Goal: Navigation & Orientation: Find specific page/section

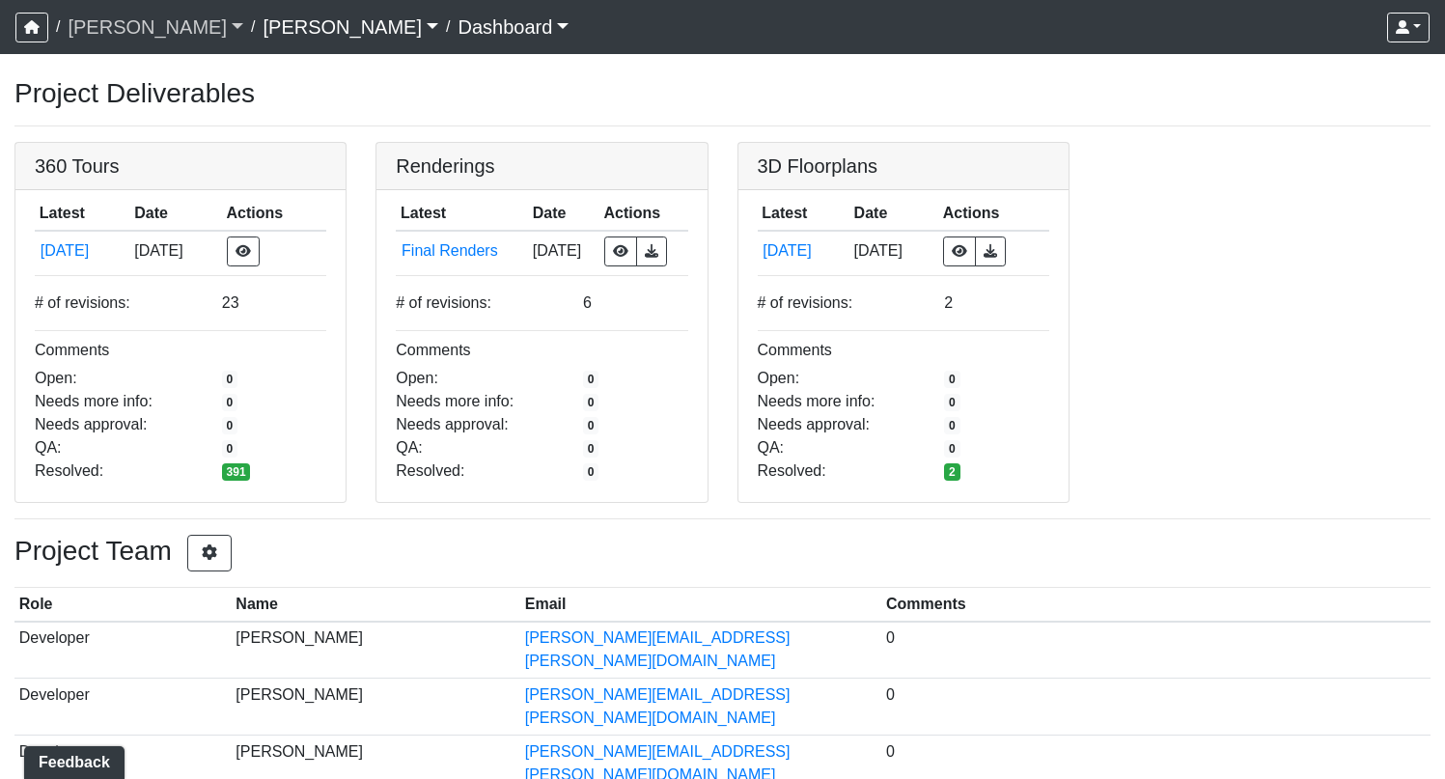
click at [109, 26] on link "[PERSON_NAME]" at bounding box center [156, 27] width 176 height 39
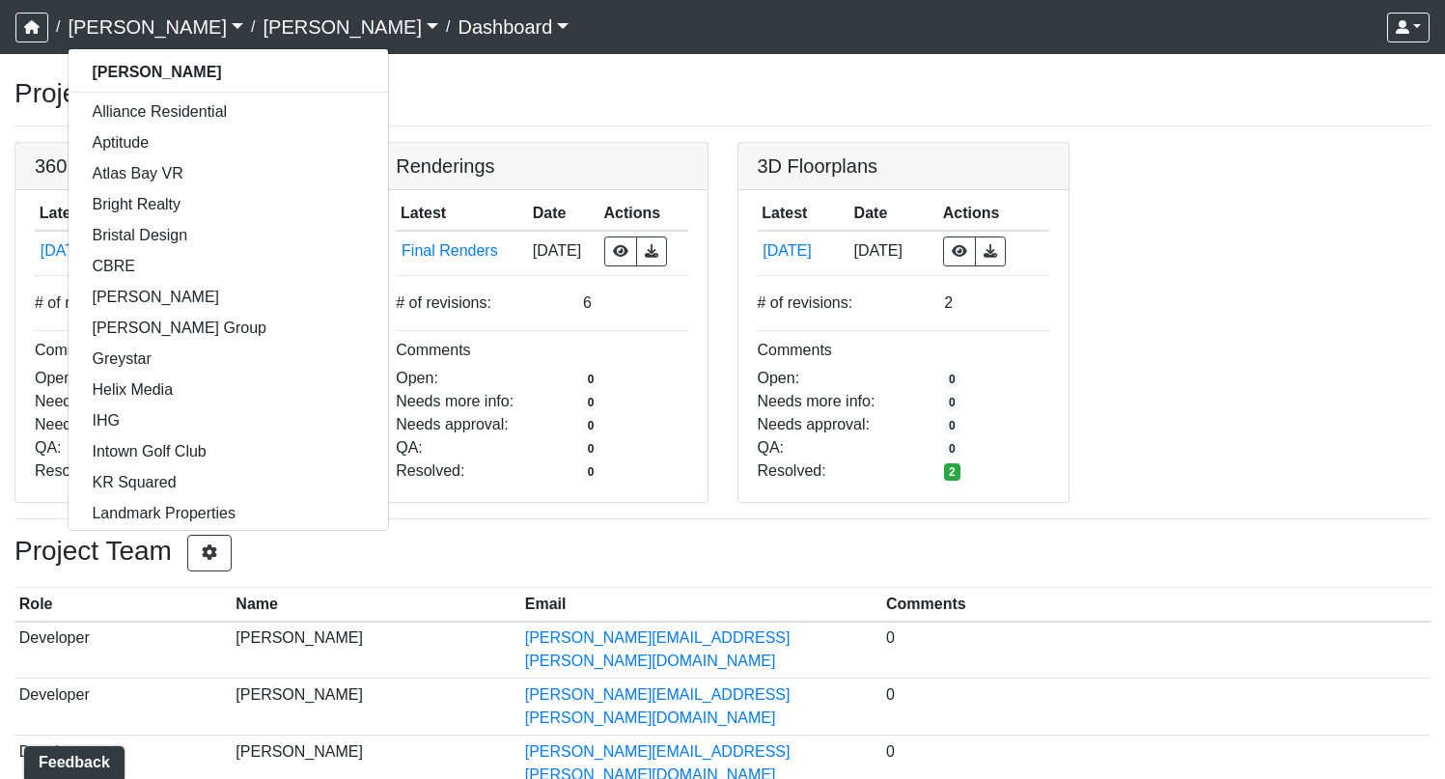
click at [263, 30] on link "Busbee" at bounding box center [351, 27] width 176 height 39
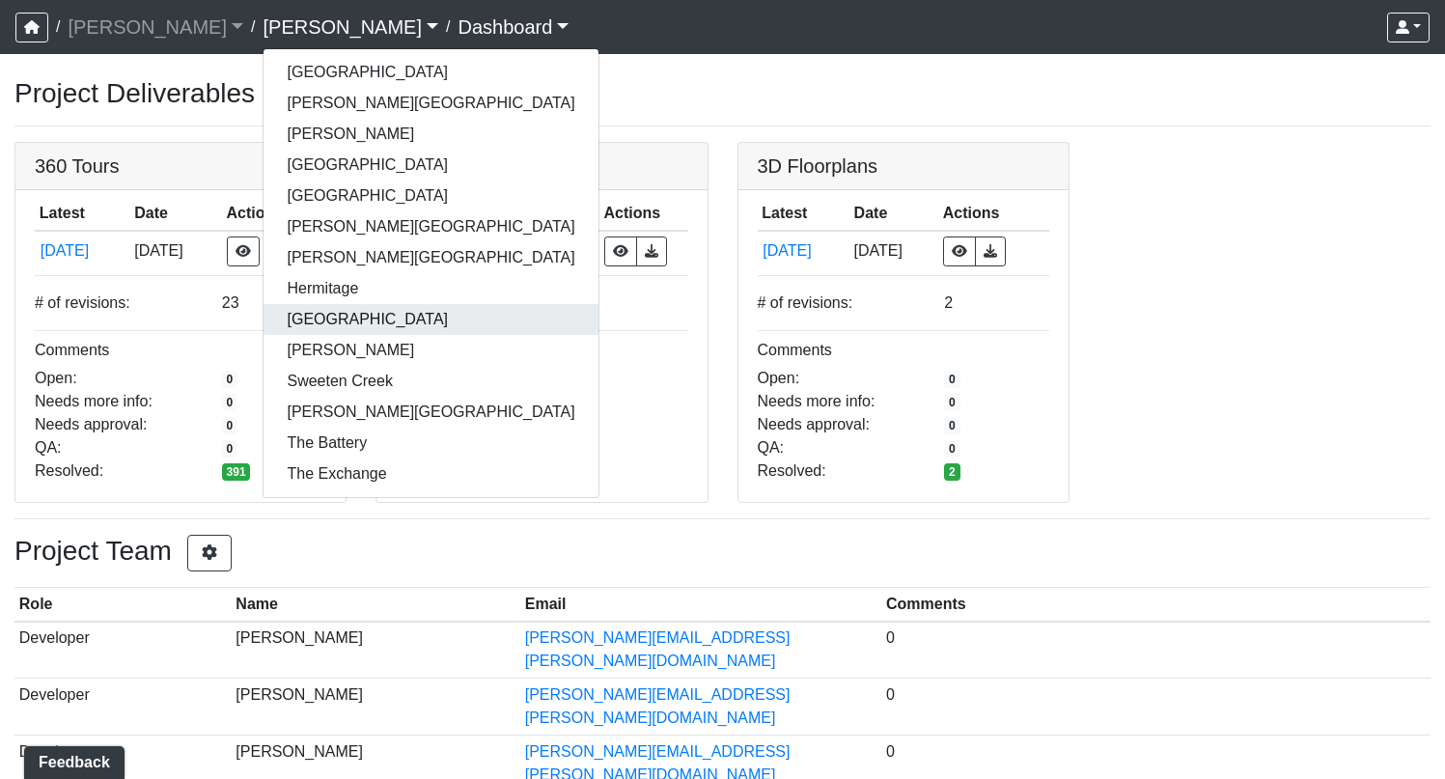
click at [264, 320] on link "[GEOGRAPHIC_DATA]" at bounding box center [431, 319] width 334 height 31
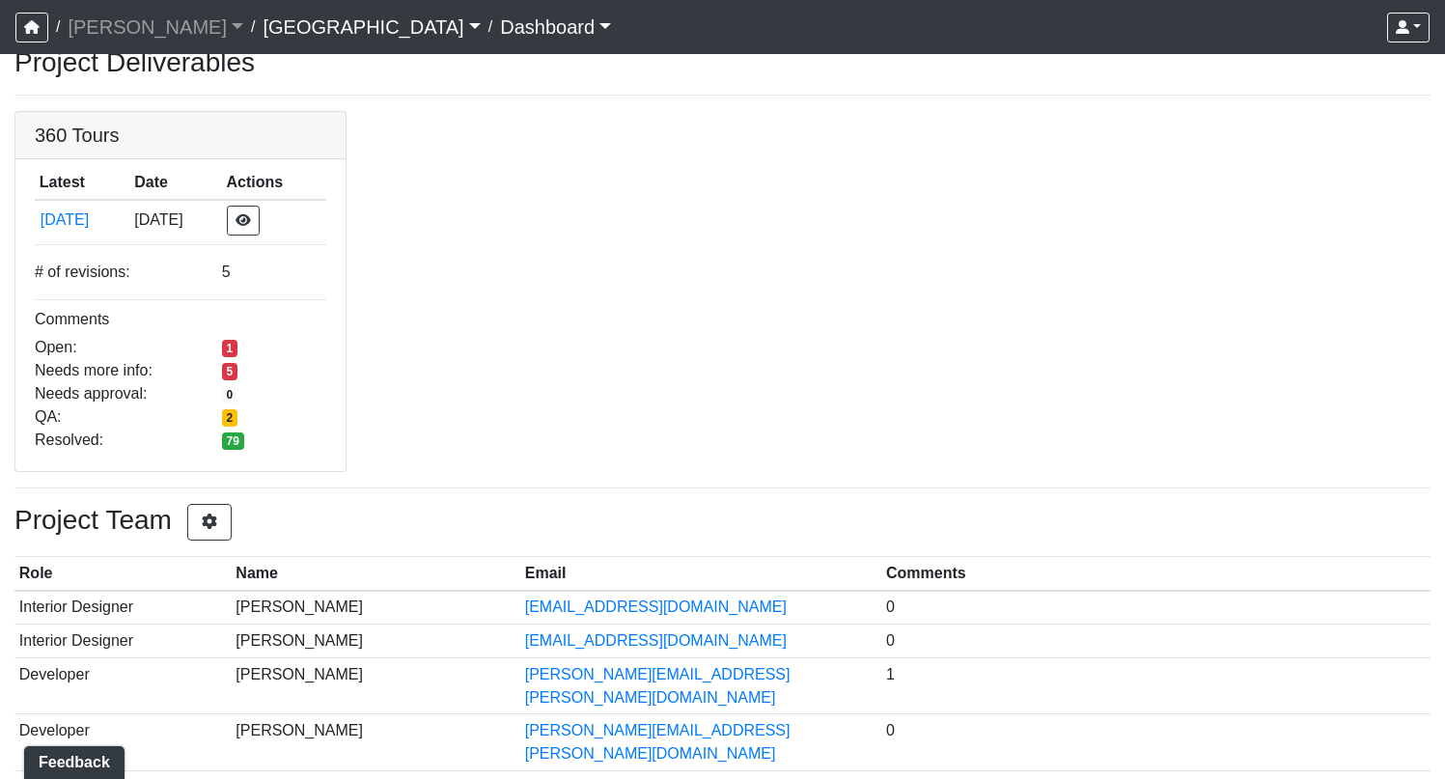
scroll to position [36, 0]
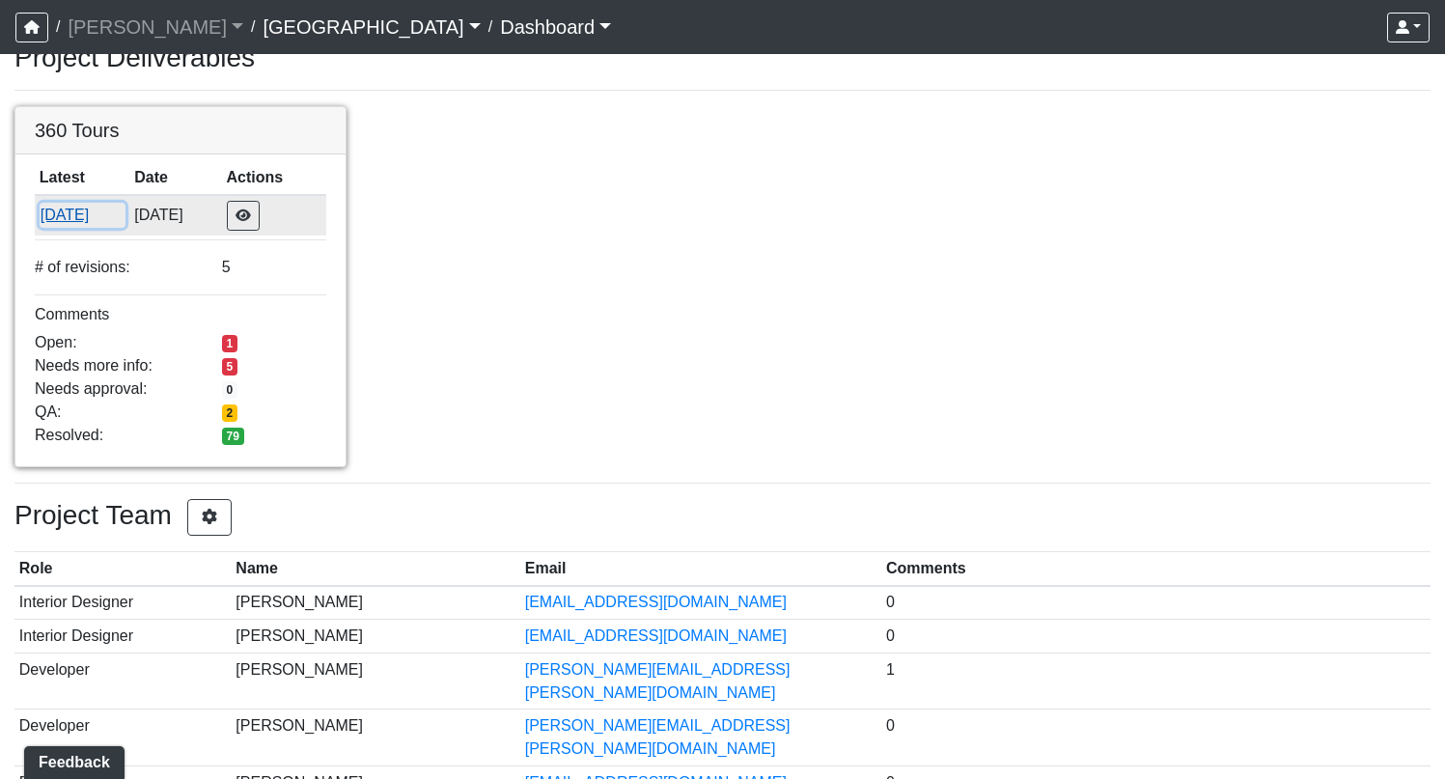
click at [60, 218] on button "[DATE]" at bounding box center [83, 215] width 86 height 25
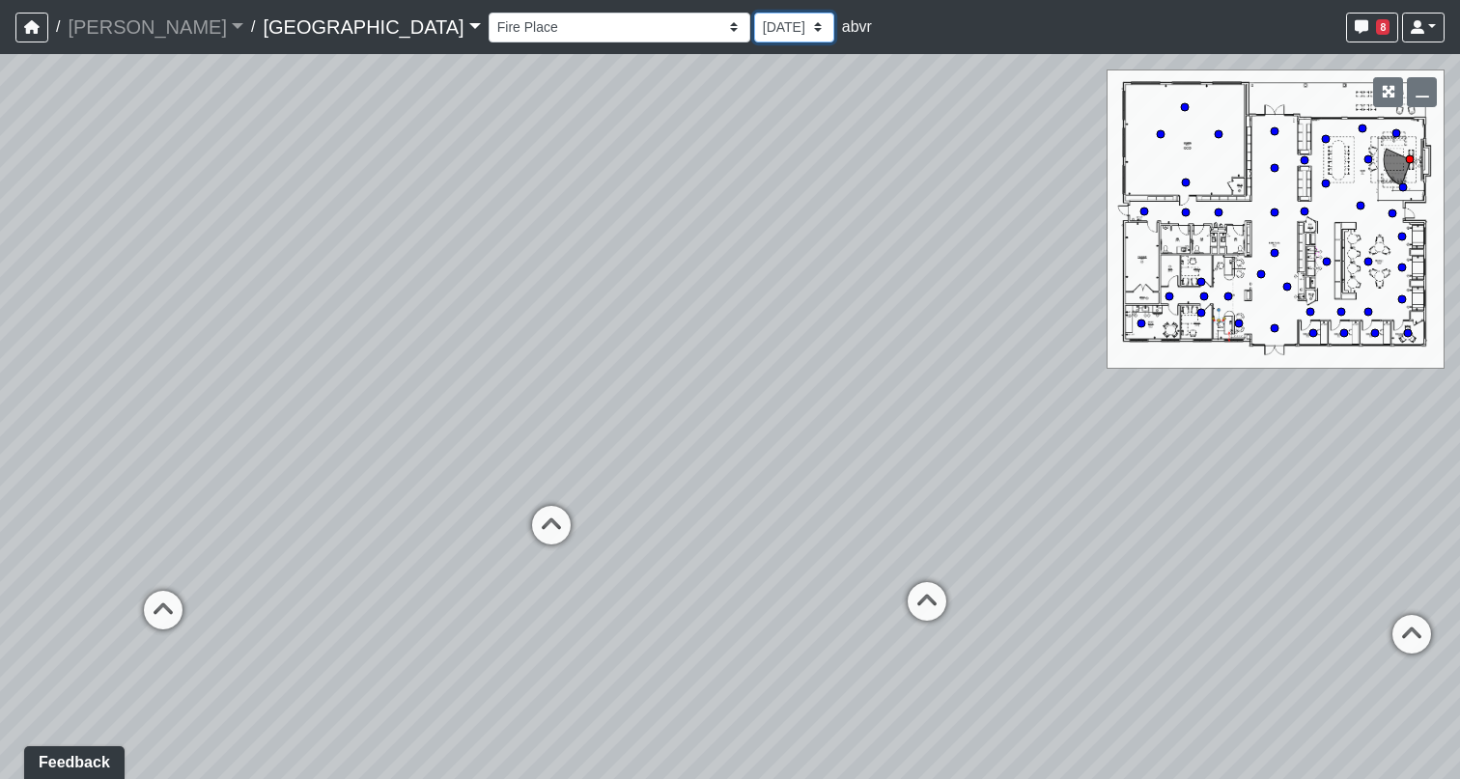
click at [754, 26] on select "[DATE] [DATE] [DATE] [DATE] [DATE]" at bounding box center [794, 28] width 80 height 30
click at [488, 26] on select "Fire Place Fire Place Corner [GEOGRAPHIC_DATA] Mail Box 1 Mail Box 2 North Entr…" at bounding box center [619, 28] width 262 height 30
click at [488, 13] on select "Fire Place Fire Place Corner [GEOGRAPHIC_DATA] Mail Box 1 Mail Box 2 North Entr…" at bounding box center [619, 28] width 262 height 30
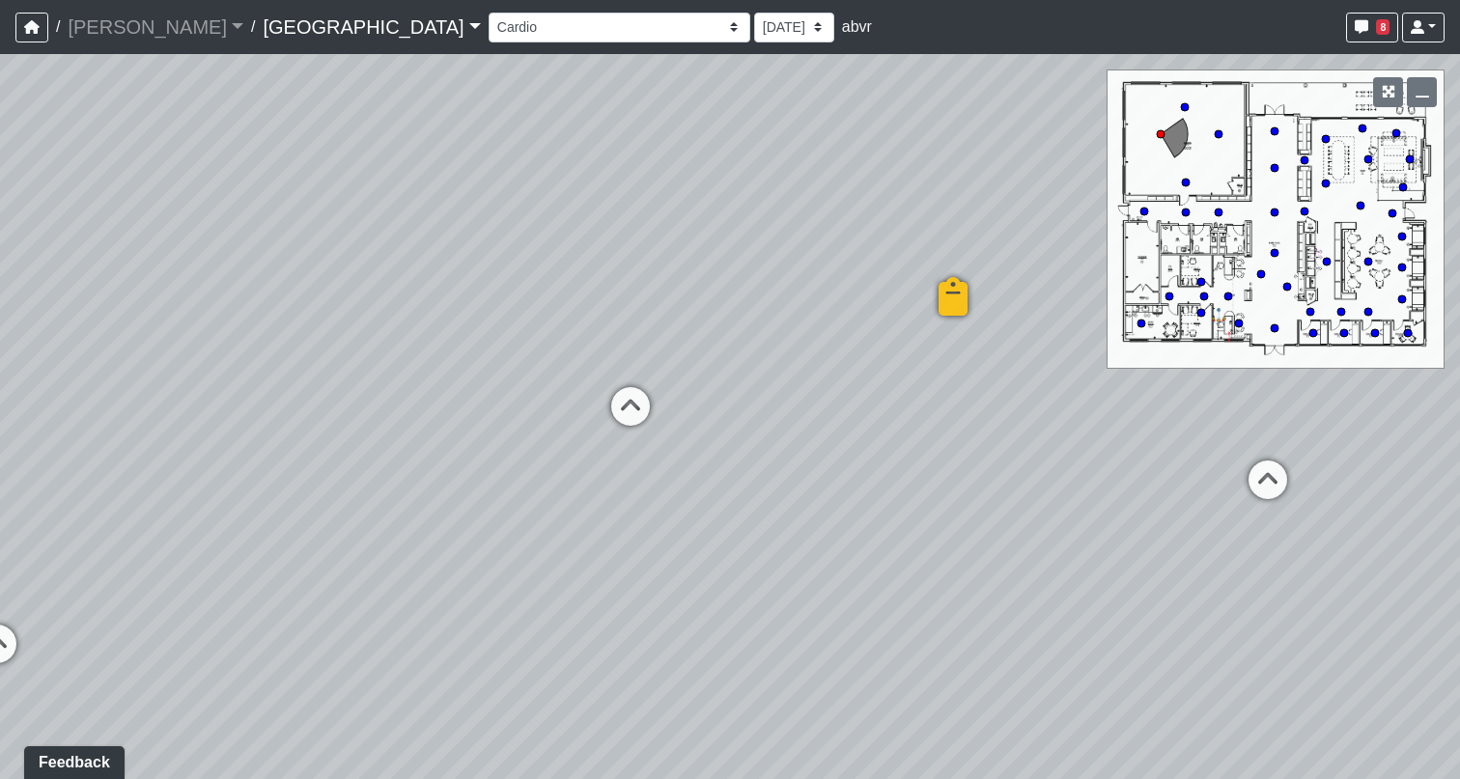
drag, startPoint x: 1047, startPoint y: 547, endPoint x: 900, endPoint y: 404, distance: 205.5
click at [900, 404] on div "Loading... North Entry Loading... Hallway Loading... Storefront Loading... Fire…" at bounding box center [730, 416] width 1460 height 725
drag, startPoint x: 853, startPoint y: 587, endPoint x: 688, endPoint y: 747, distance: 230.1
click at [688, 747] on div "Loading... North Entry Loading... Hallway Loading... Storefront Loading... Fire…" at bounding box center [730, 416] width 1460 height 725
click at [838, 456] on icon at bounding box center [832, 466] width 58 height 58
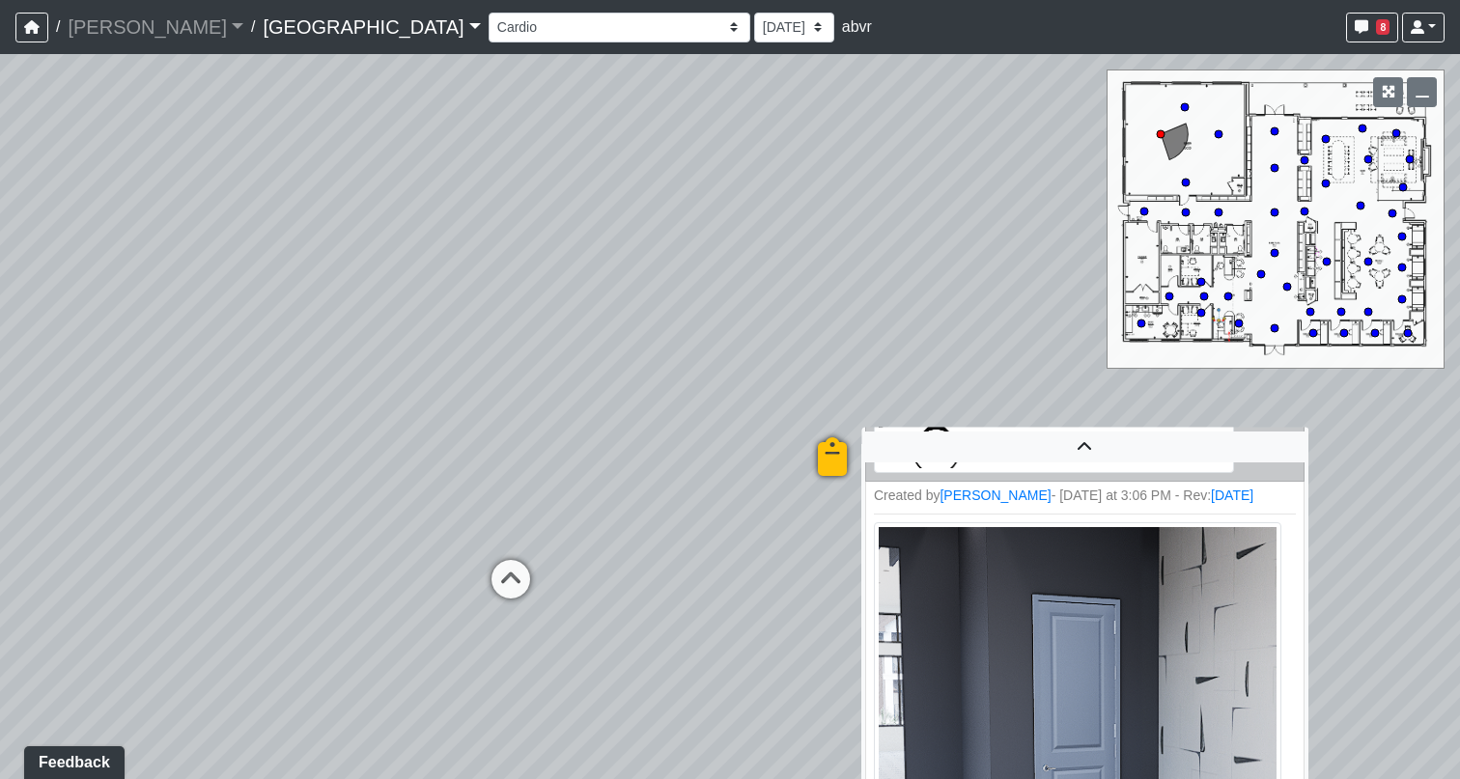
scroll to position [486, 0]
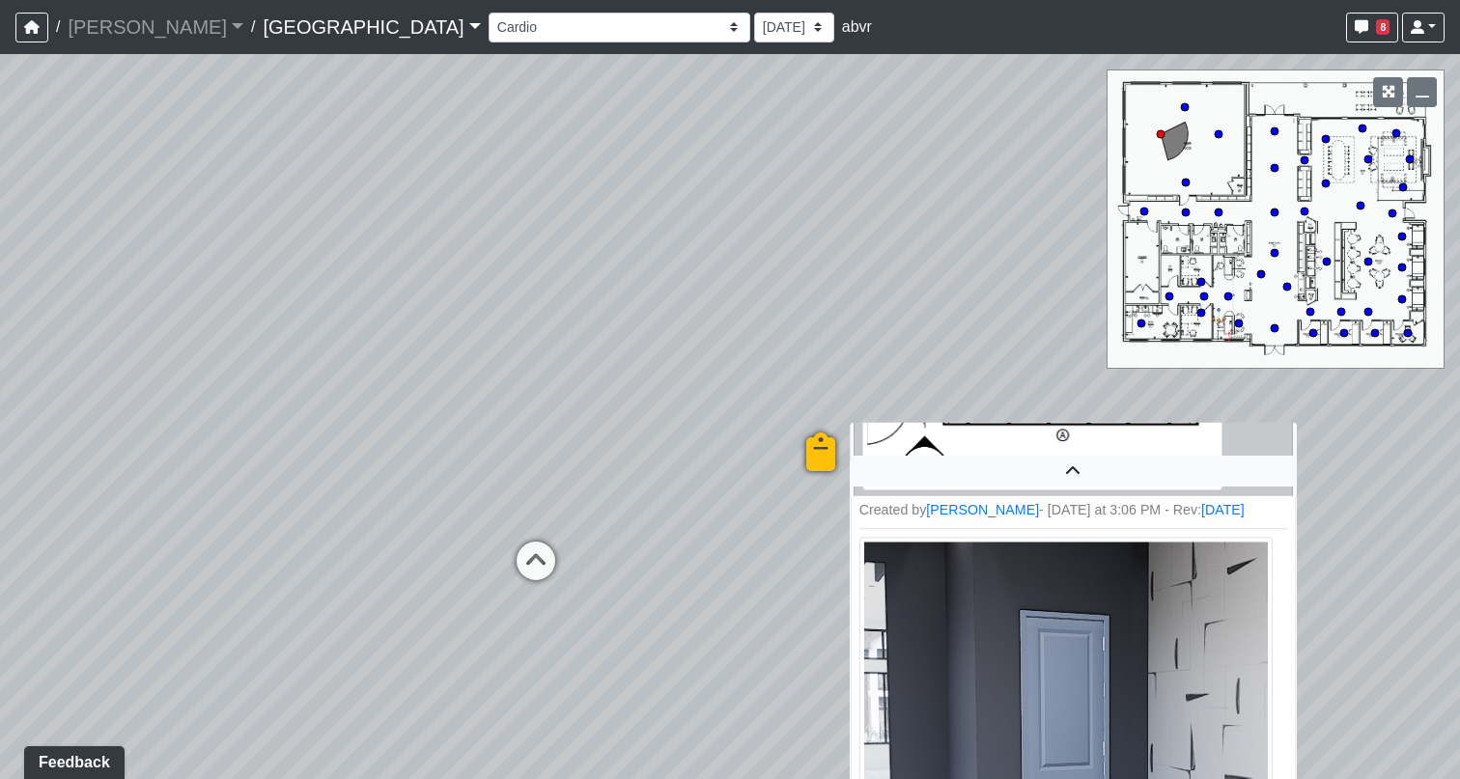
scroll to position [486, 0]
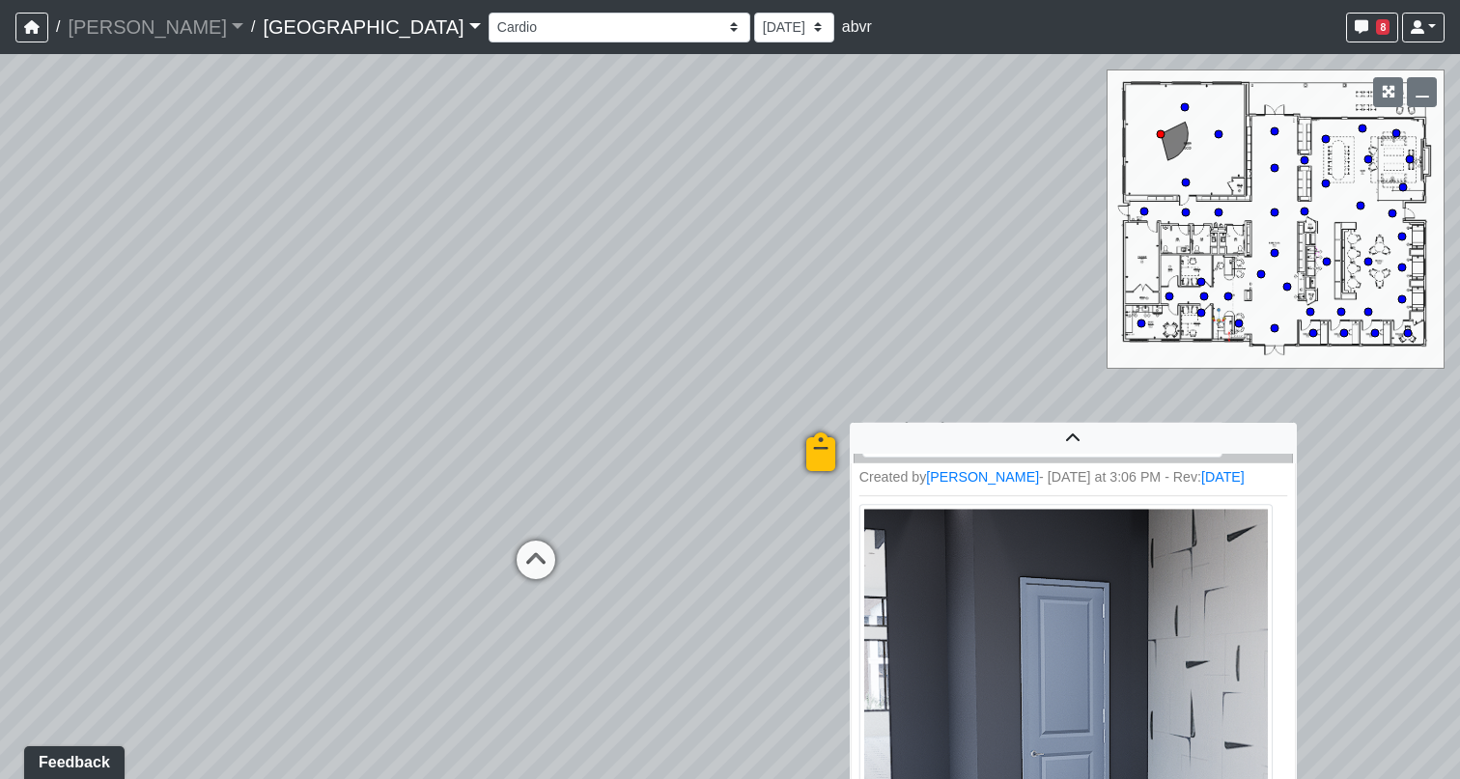
click at [1029, 596] on img at bounding box center [1065, 700] width 413 height 392
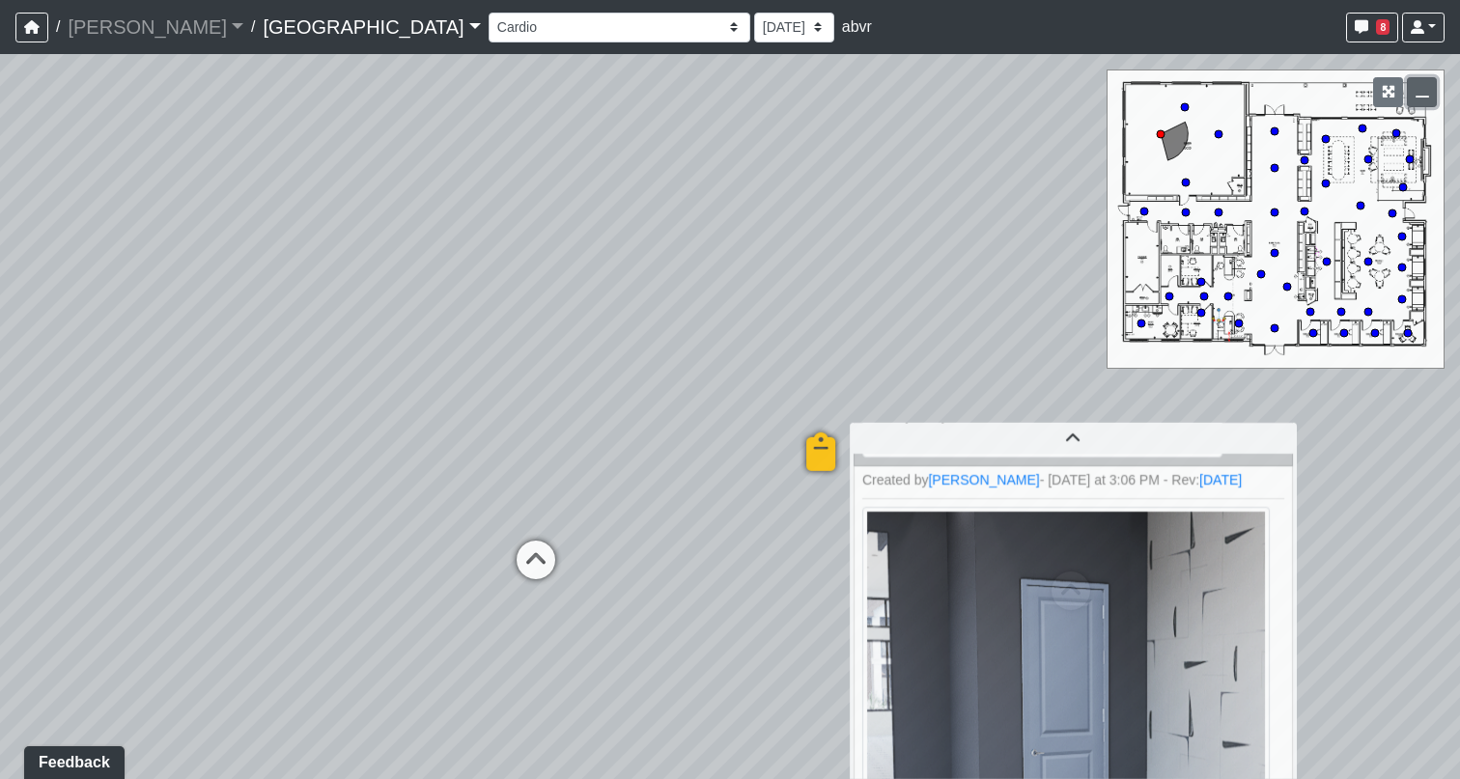
click at [1423, 94] on icon "button" at bounding box center [1422, 92] width 14 height 14
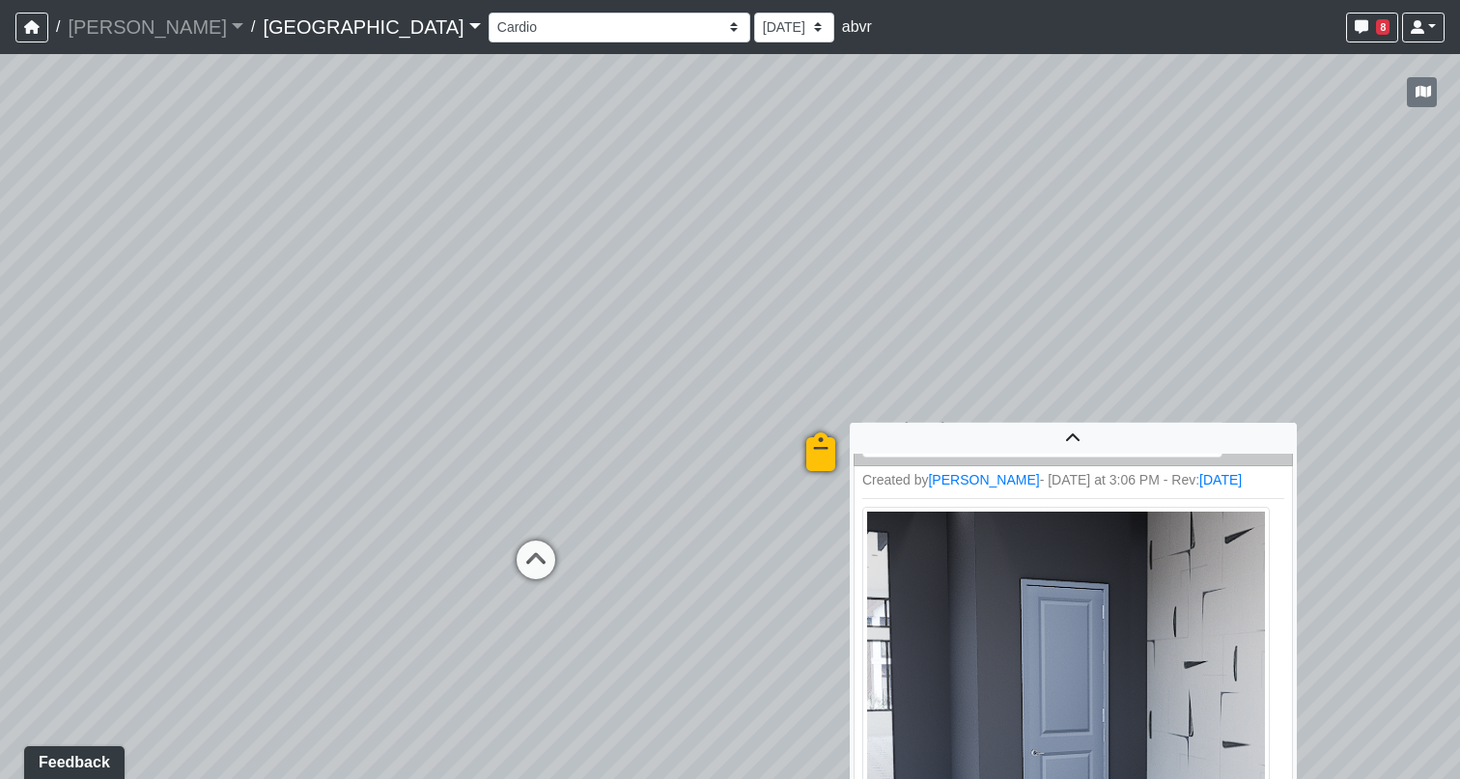
click at [816, 452] on icon at bounding box center [821, 461] width 58 height 58
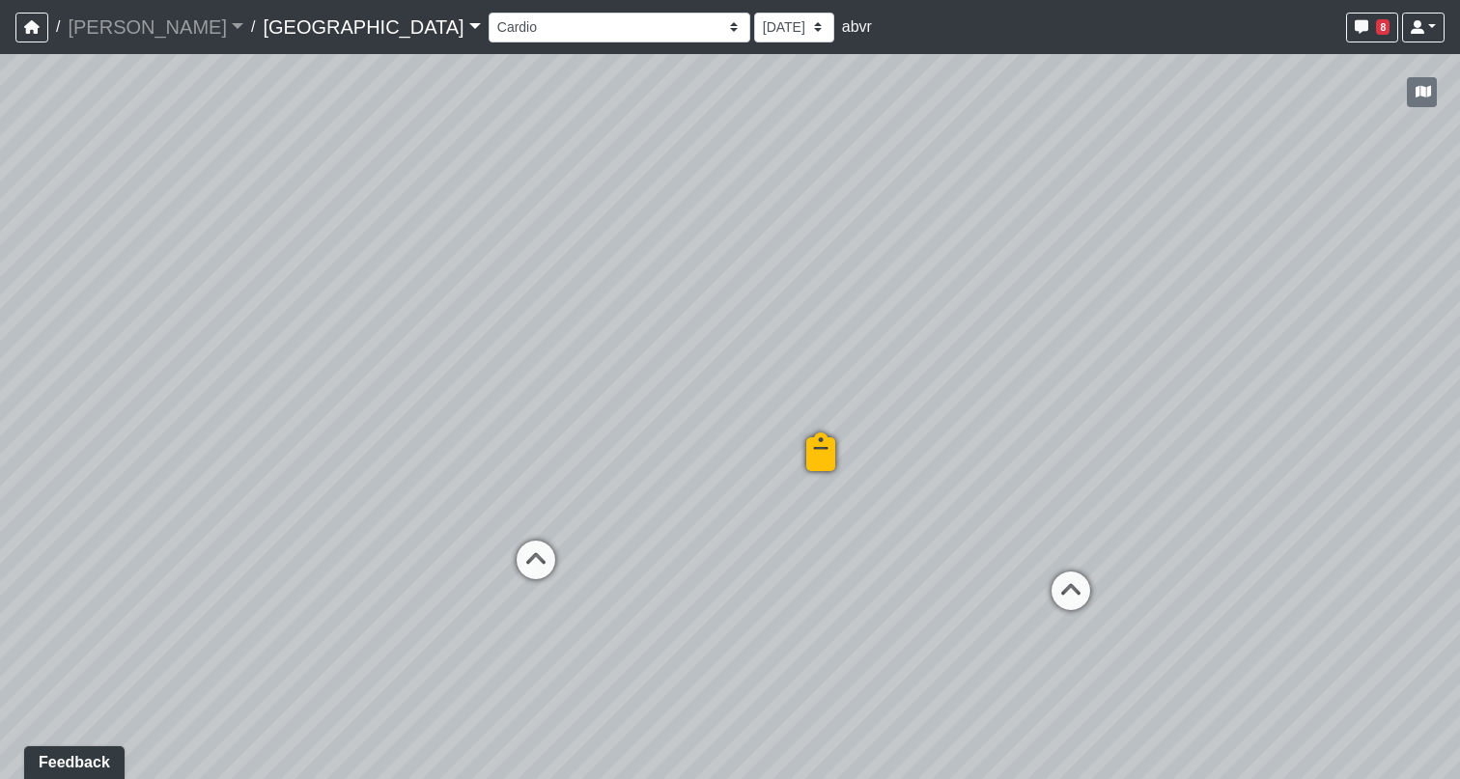
click at [816, 453] on icon at bounding box center [821, 461] width 58 height 58
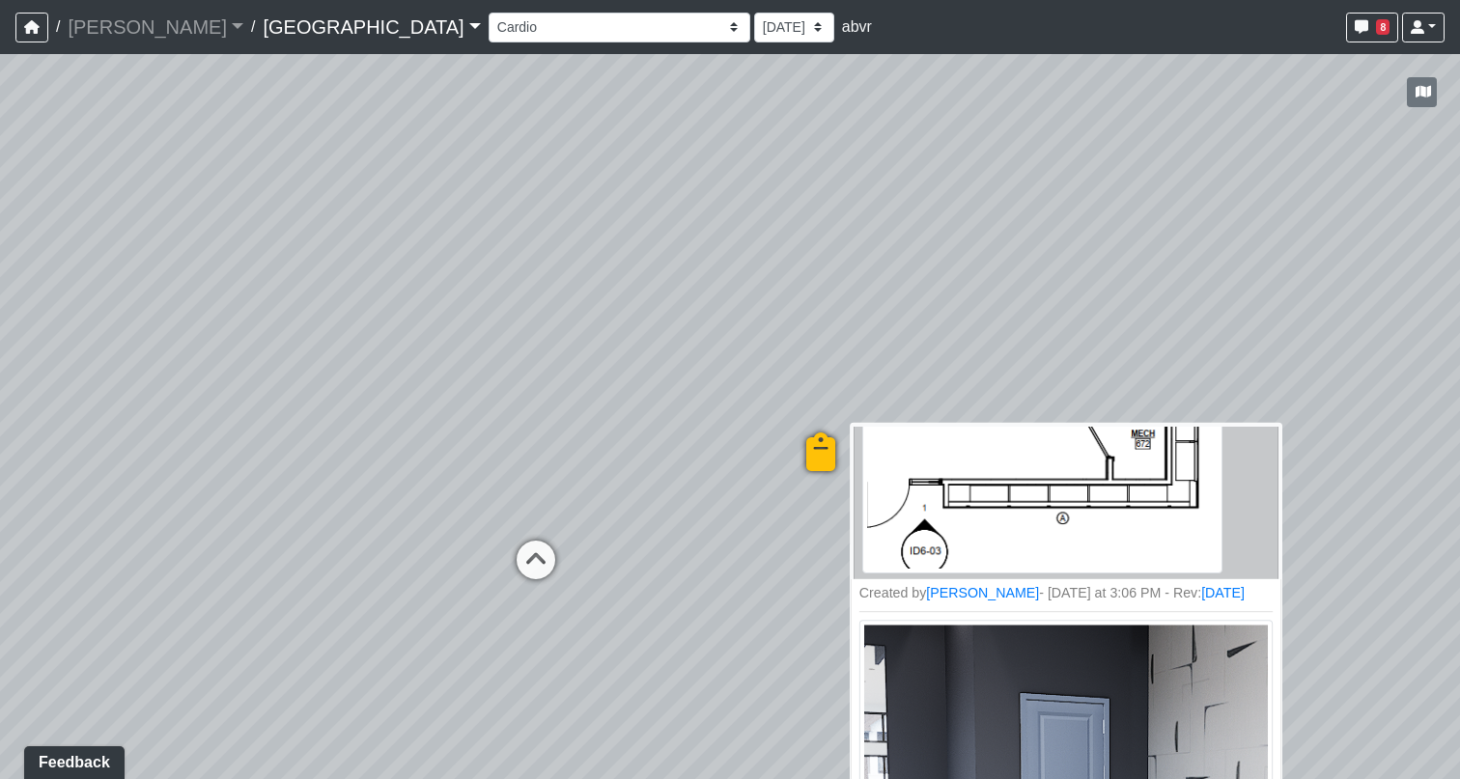
scroll to position [486, 0]
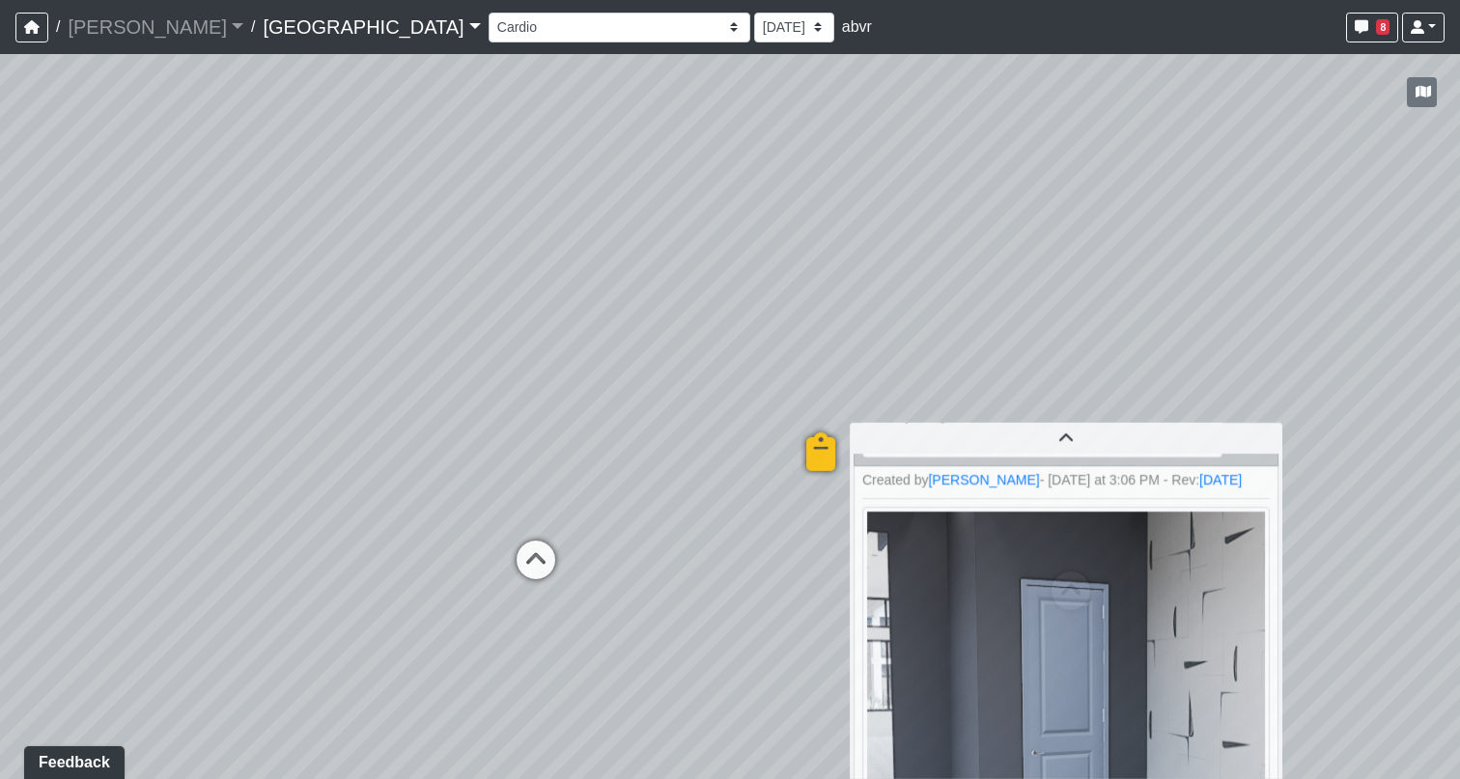
click at [1001, 268] on div "Loading... North Entry Loading... Hallway Loading... Storefront Loading... Fire…" at bounding box center [730, 416] width 1460 height 725
click at [967, 364] on div "Loading... North Entry Loading... Hallway Loading... Storefront Loading... Fire…" at bounding box center [730, 416] width 1460 height 725
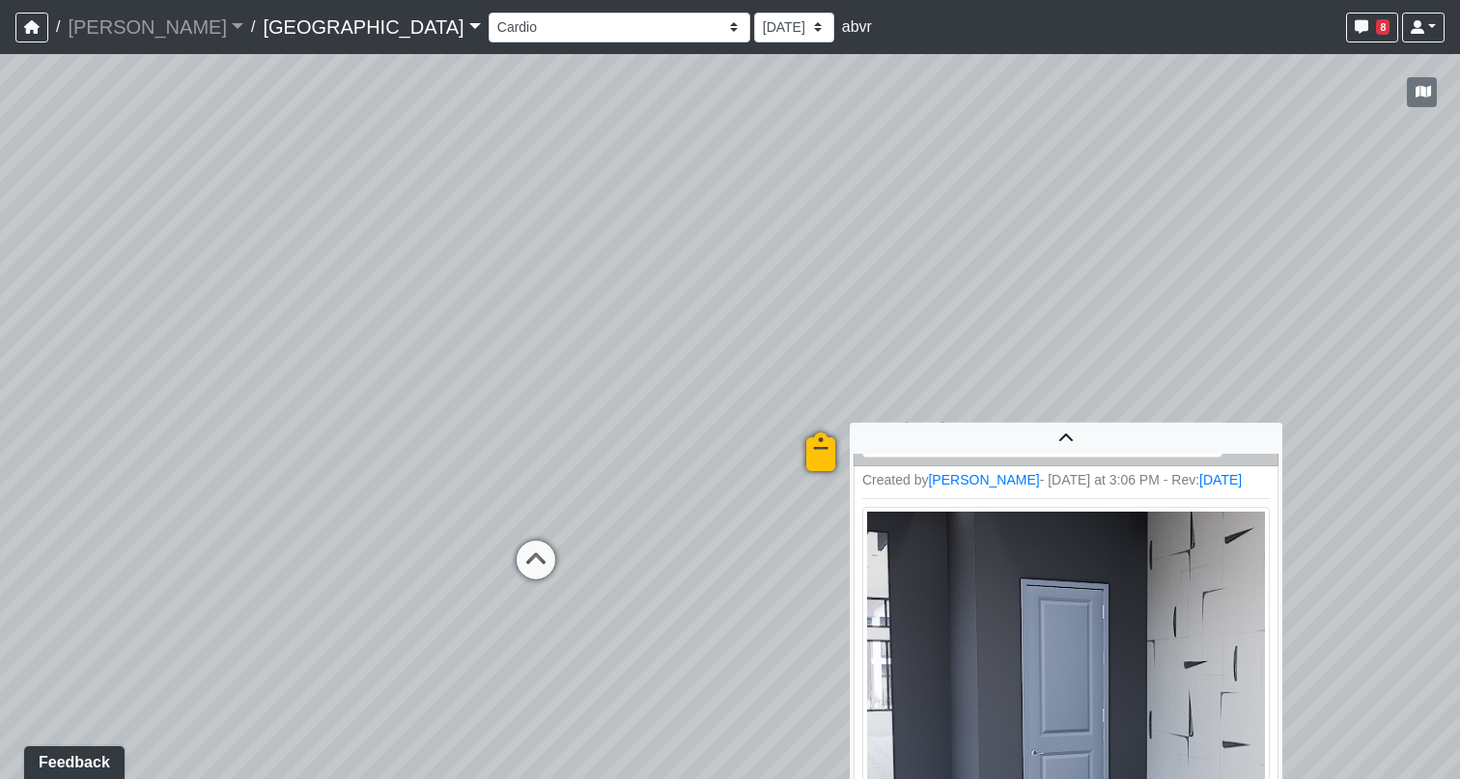
click at [817, 452] on icon at bounding box center [821, 461] width 58 height 58
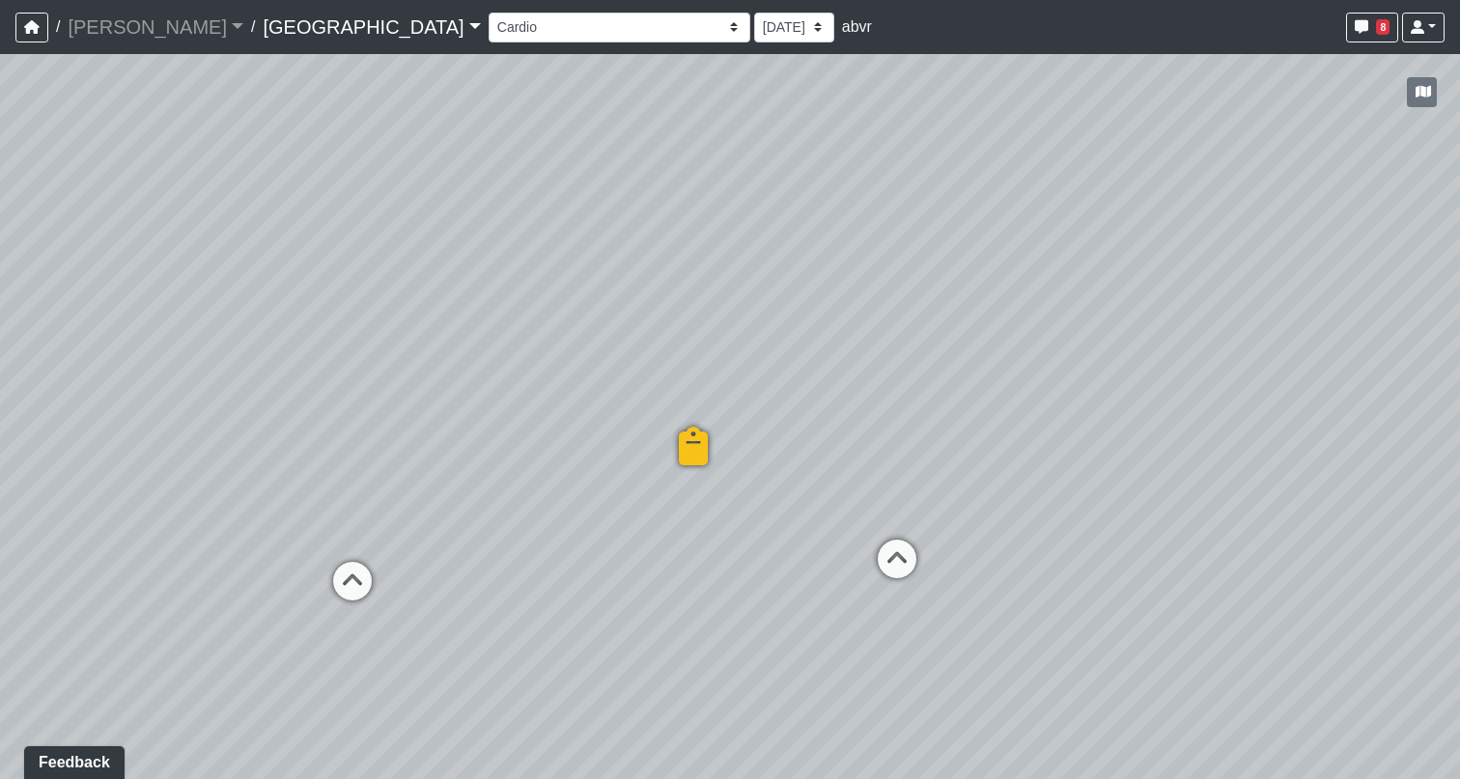
drag, startPoint x: 923, startPoint y: 593, endPoint x: 655, endPoint y: 600, distance: 267.5
click at [655, 600] on div "Loading... North Entry Loading... Hallway Loading... Storefront Loading... Fire…" at bounding box center [730, 416] width 1460 height 725
drag, startPoint x: 1092, startPoint y: 510, endPoint x: 448, endPoint y: 458, distance: 646.0
click at [448, 458] on div "Loading... North Entry Loading... Hallway Loading... Storefront Loading... Fire…" at bounding box center [730, 416] width 1460 height 725
drag, startPoint x: 1142, startPoint y: 558, endPoint x: 689, endPoint y: 557, distance: 452.8
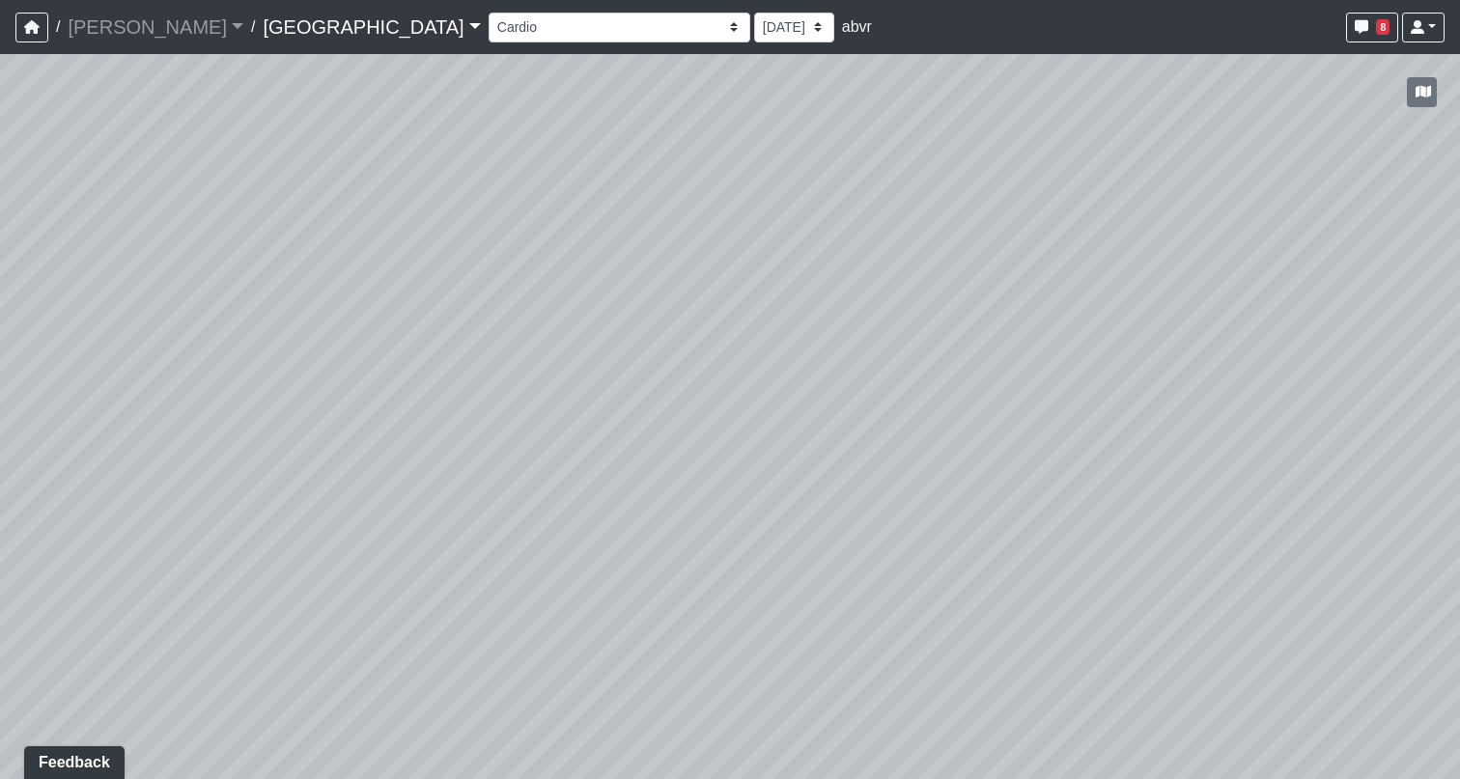
click at [689, 557] on div "Loading... North Entry Loading... Hallway Loading... Storefront Loading... Fire…" at bounding box center [730, 416] width 1460 height 725
drag, startPoint x: 739, startPoint y: 514, endPoint x: 1236, endPoint y: 247, distance: 564.1
click at [1231, 248] on div "Loading... North Entry Loading... Hallway Loading... Storefront Loading... Fire…" at bounding box center [730, 416] width 1460 height 725
drag, startPoint x: 936, startPoint y: 476, endPoint x: 1092, endPoint y: 727, distance: 295.2
click at [1094, 727] on div "Loading... North Entry Loading... Hallway Loading... Storefront Loading... Fire…" at bounding box center [730, 416] width 1460 height 725
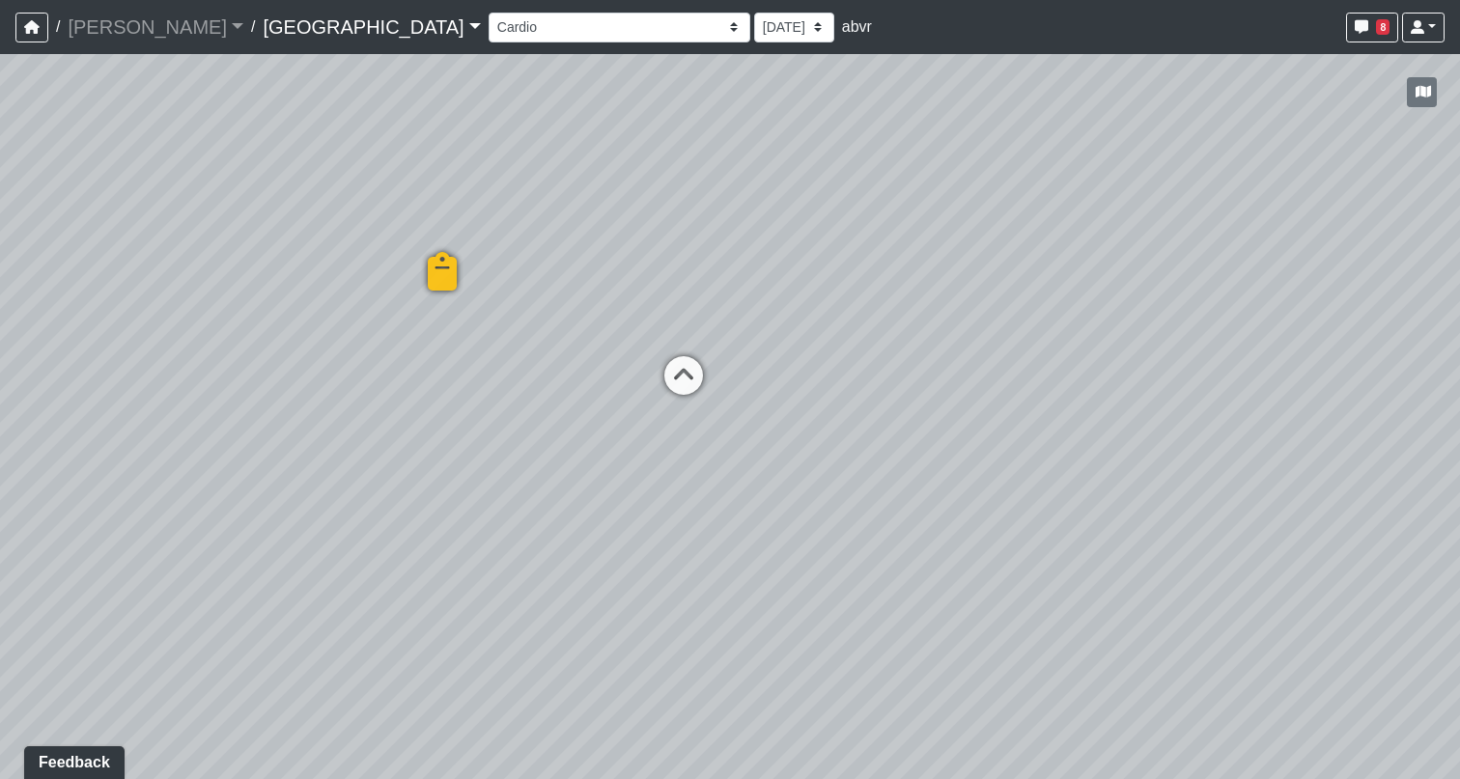
drag, startPoint x: 749, startPoint y: 575, endPoint x: 738, endPoint y: 504, distance: 72.4
click at [737, 503] on div "Loading... North Entry Loading... Hallway Loading... Storefront Loading... Fire…" at bounding box center [730, 416] width 1460 height 725
click at [488, 24] on select "Fire Place Fire Place Corner [GEOGRAPHIC_DATA] Mail Box 1 Mail Box 2 North Entr…" at bounding box center [619, 28] width 262 height 30
click at [488, 13] on select "Fire Place Fire Place Corner [GEOGRAPHIC_DATA] Mail Box 1 Mail Box 2 North Entr…" at bounding box center [619, 28] width 262 height 30
drag, startPoint x: 976, startPoint y: 427, endPoint x: 906, endPoint y: 412, distance: 71.9
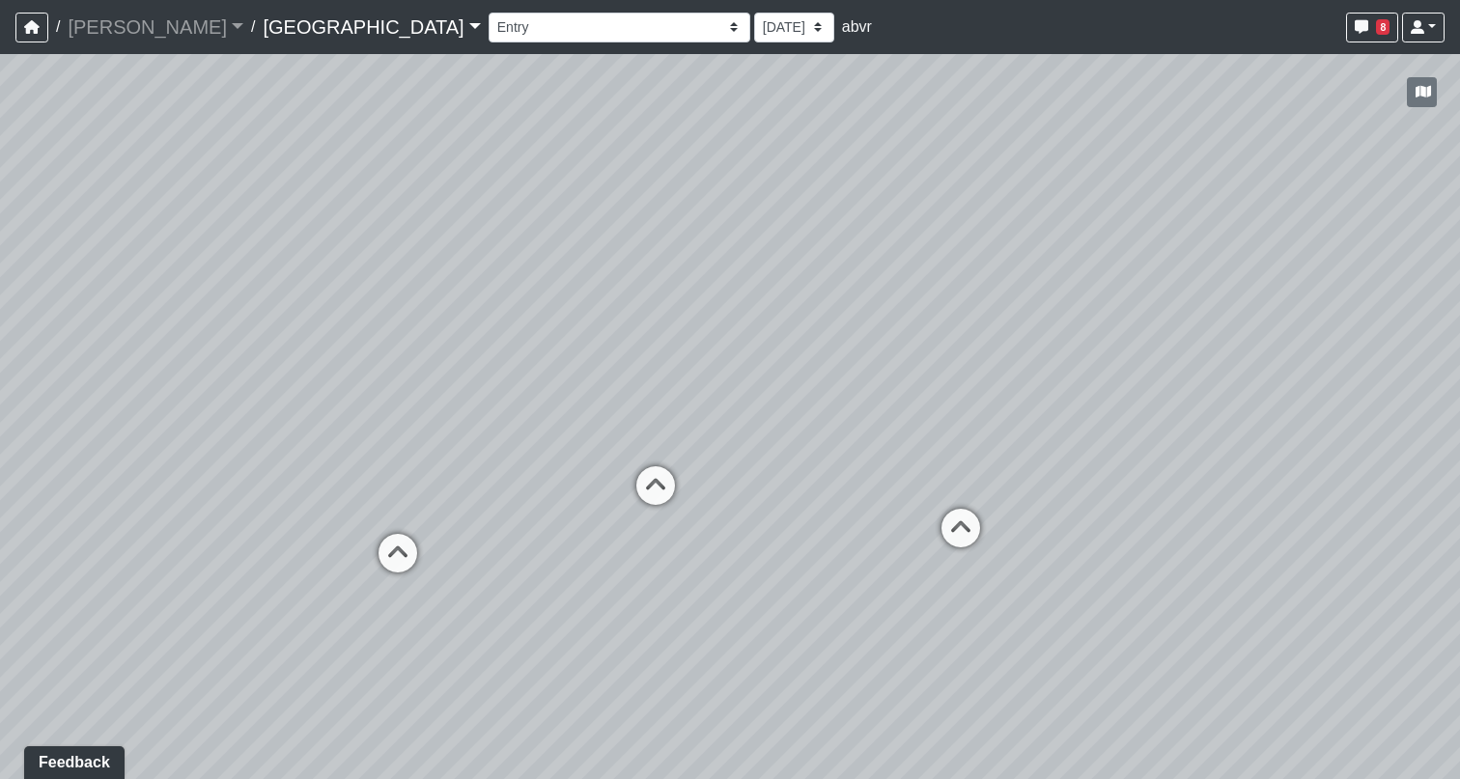
click at [906, 412] on div "Loading... North Entry Loading... Hallway Loading... Storefront Loading... Fire…" at bounding box center [730, 416] width 1460 height 725
click at [488, 18] on select "Fire Place Fire Place Corner [GEOGRAPHIC_DATA] Mail Box 1 Mail Box 2 North Entr…" at bounding box center [619, 28] width 262 height 30
click at [488, 13] on select "Fire Place Fire Place Corner [GEOGRAPHIC_DATA] Mail Box 1 Mail Box 2 North Entr…" at bounding box center [619, 28] width 262 height 30
click at [488, 22] on select "Fire Place Fire Place Corner [GEOGRAPHIC_DATA] Mail Box 1 Mail Box 2 North Entr…" at bounding box center [619, 28] width 262 height 30
click at [488, 13] on select "Fire Place Fire Place Corner [GEOGRAPHIC_DATA] Mail Box 1 Mail Box 2 North Entr…" at bounding box center [619, 28] width 262 height 30
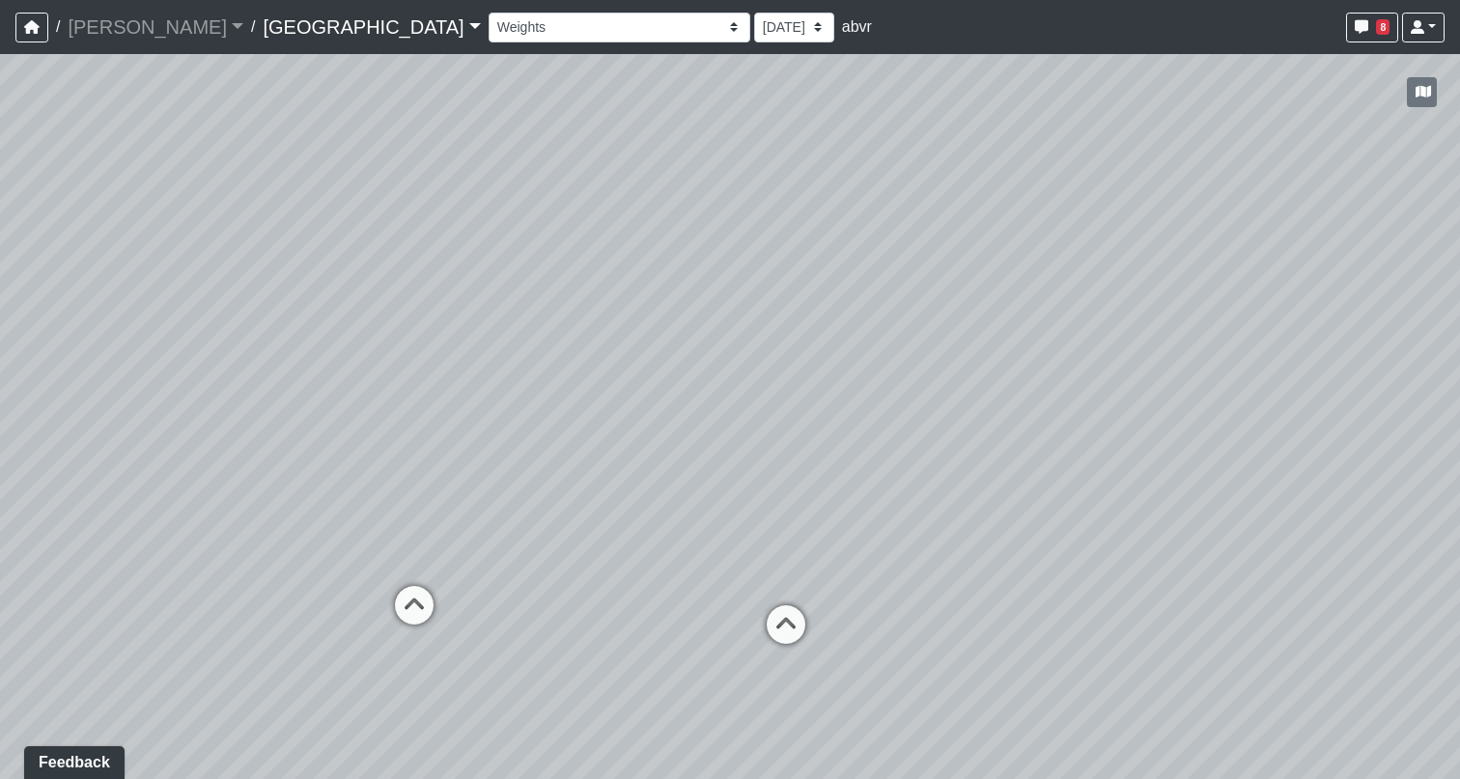
drag, startPoint x: 1031, startPoint y: 451, endPoint x: 619, endPoint y: 497, distance: 414.8
click at [619, 498] on div "Loading... North Entry Loading... Hallway Loading... Storefront Loading... Fire…" at bounding box center [730, 416] width 1460 height 725
drag, startPoint x: 1162, startPoint y: 594, endPoint x: 1103, endPoint y: 337, distance: 263.5
click at [1103, 337] on div "Loading... North Entry Loading... Hallway Loading... Storefront Loading... Fire…" at bounding box center [730, 416] width 1460 height 725
drag, startPoint x: 924, startPoint y: 477, endPoint x: 821, endPoint y: 580, distance: 146.1
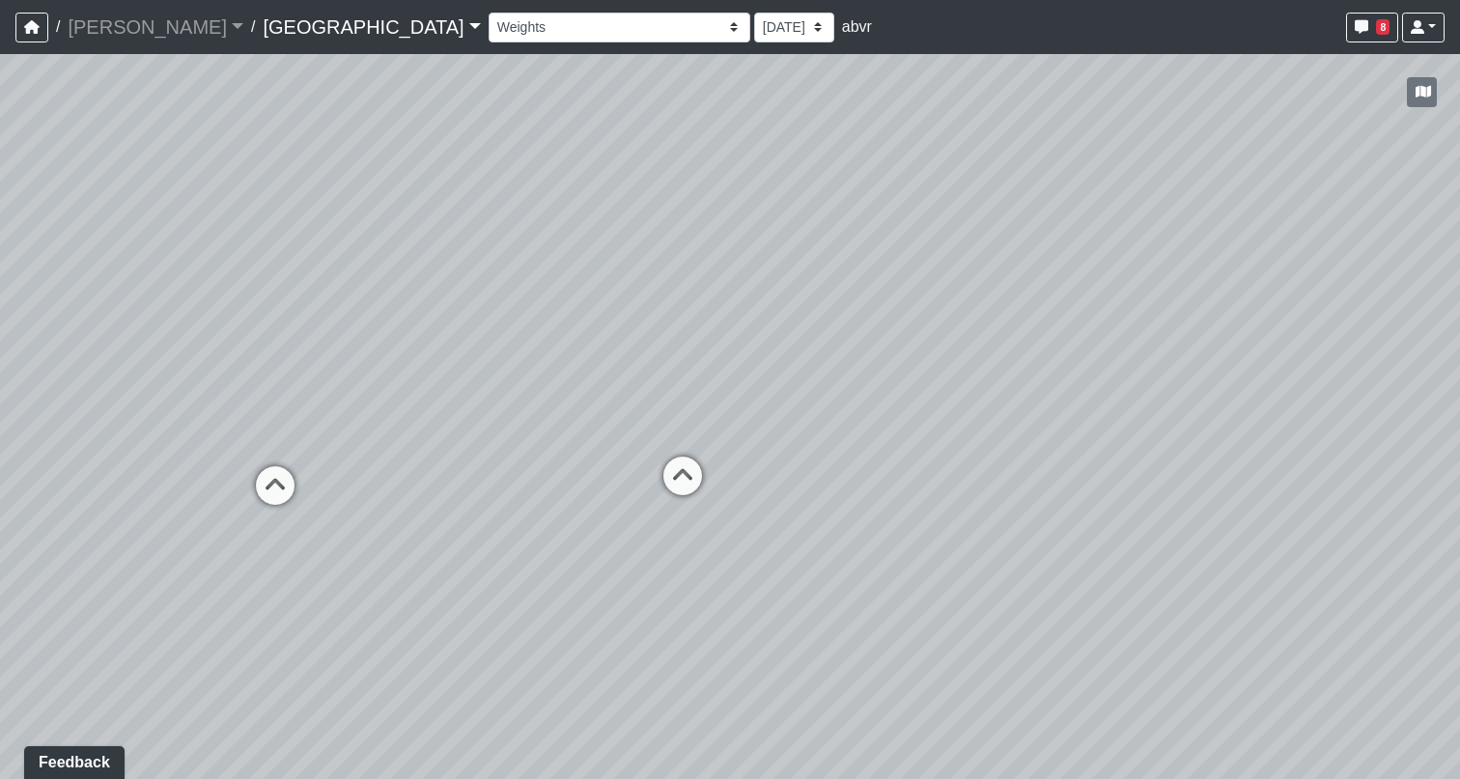
click at [821, 580] on div "Loading... North Entry Loading... Hallway Loading... Storefront Loading... Fire…" at bounding box center [730, 416] width 1460 height 725
drag, startPoint x: 1184, startPoint y: 515, endPoint x: 916, endPoint y: 318, distance: 332.1
click at [916, 318] on div "Loading... North Entry Loading... Hallway Loading... Storefront Loading... Fire…" at bounding box center [730, 416] width 1460 height 725
click at [488, 21] on select "Fire Place Fire Place Corner [GEOGRAPHIC_DATA] Mail Box 1 Mail Box 2 North Entr…" at bounding box center [619, 28] width 262 height 30
click at [488, 13] on select "Fire Place Fire Place Corner [GEOGRAPHIC_DATA] Mail Box 1 Mail Box 2 North Entr…" at bounding box center [619, 28] width 262 height 30
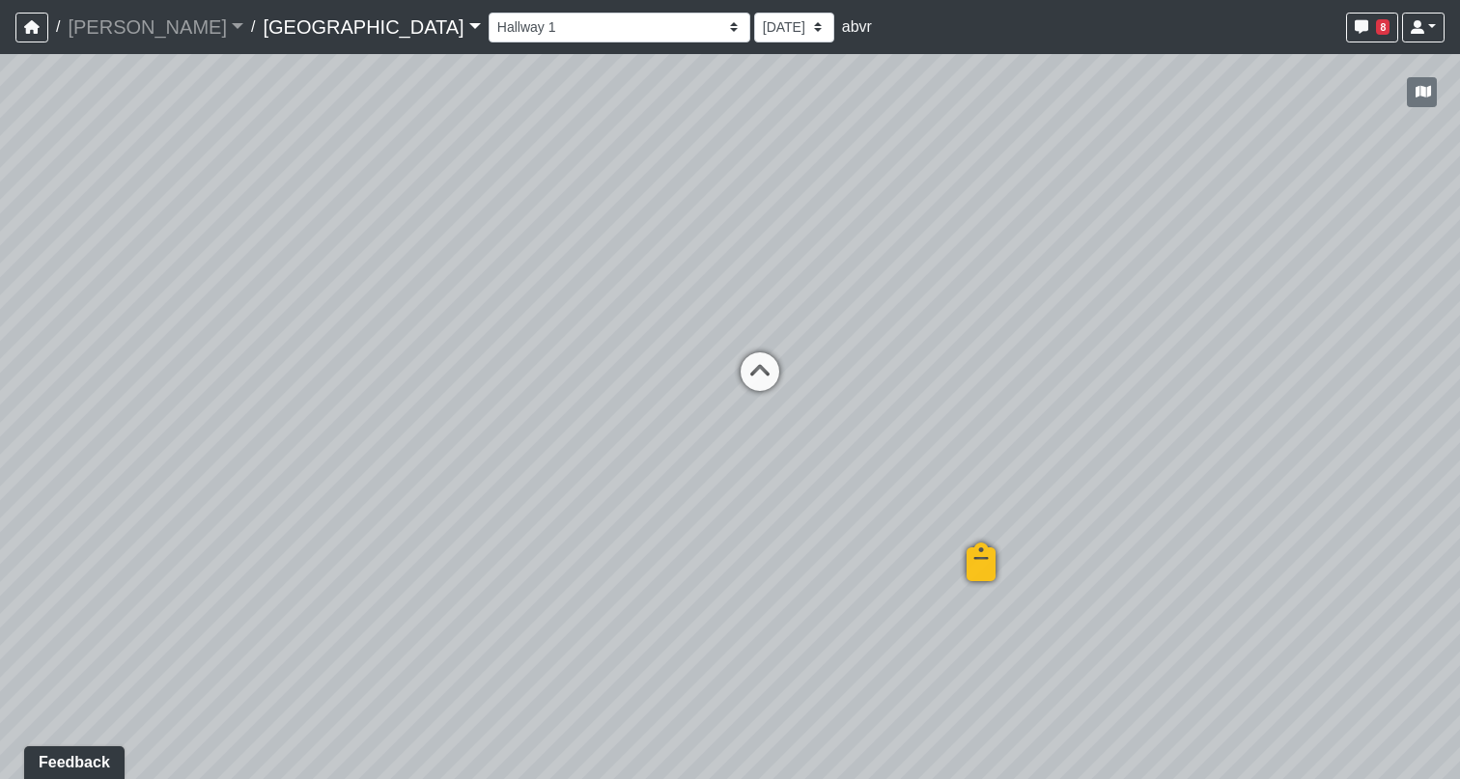
drag, startPoint x: 838, startPoint y: 376, endPoint x: 826, endPoint y: 270, distance: 106.8
click at [827, 270] on div "Loading... North Entry Loading... Hallway Loading... Storefront Loading... Fire…" at bounding box center [730, 416] width 1460 height 725
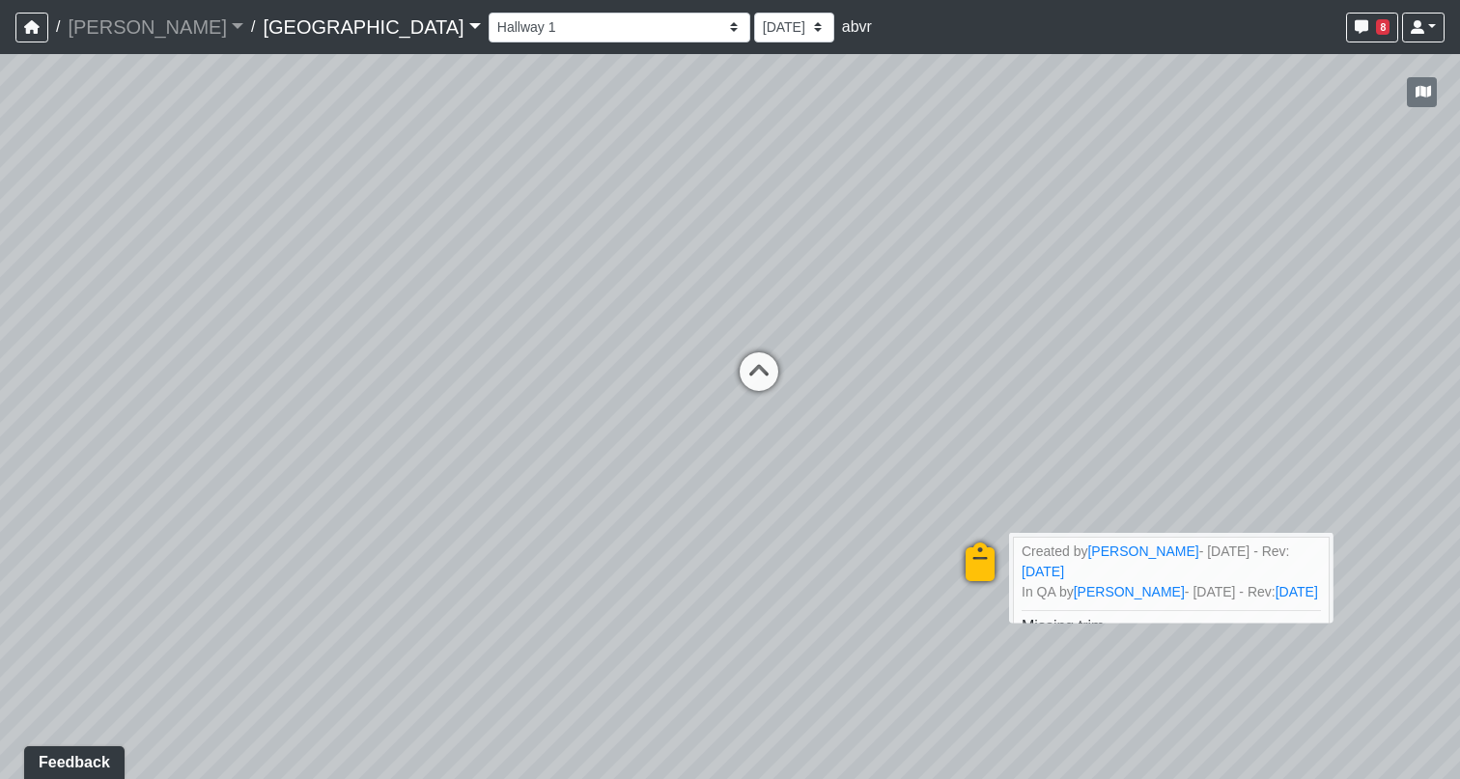
click at [975, 570] on icon at bounding box center [980, 572] width 58 height 58
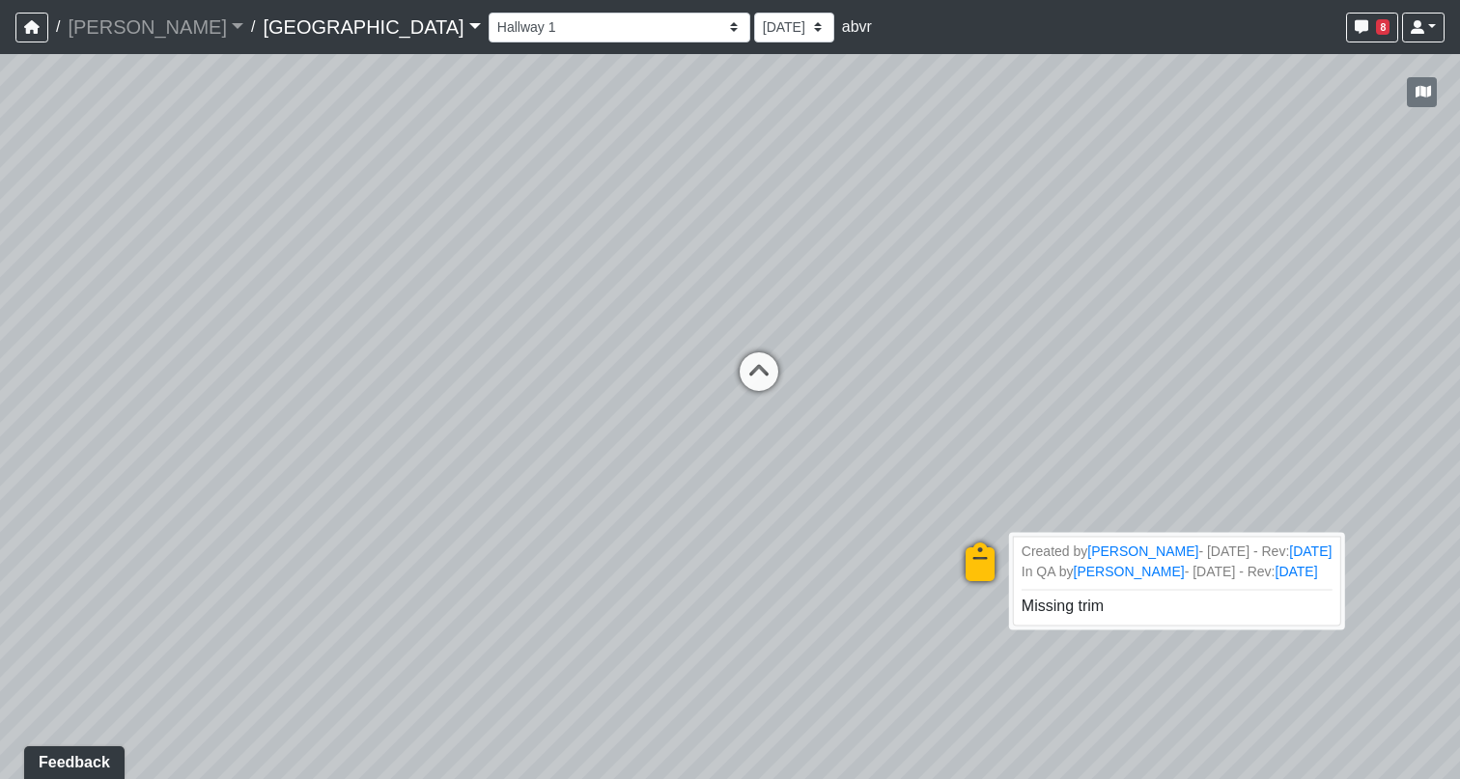
click at [978, 572] on icon at bounding box center [980, 572] width 58 height 58
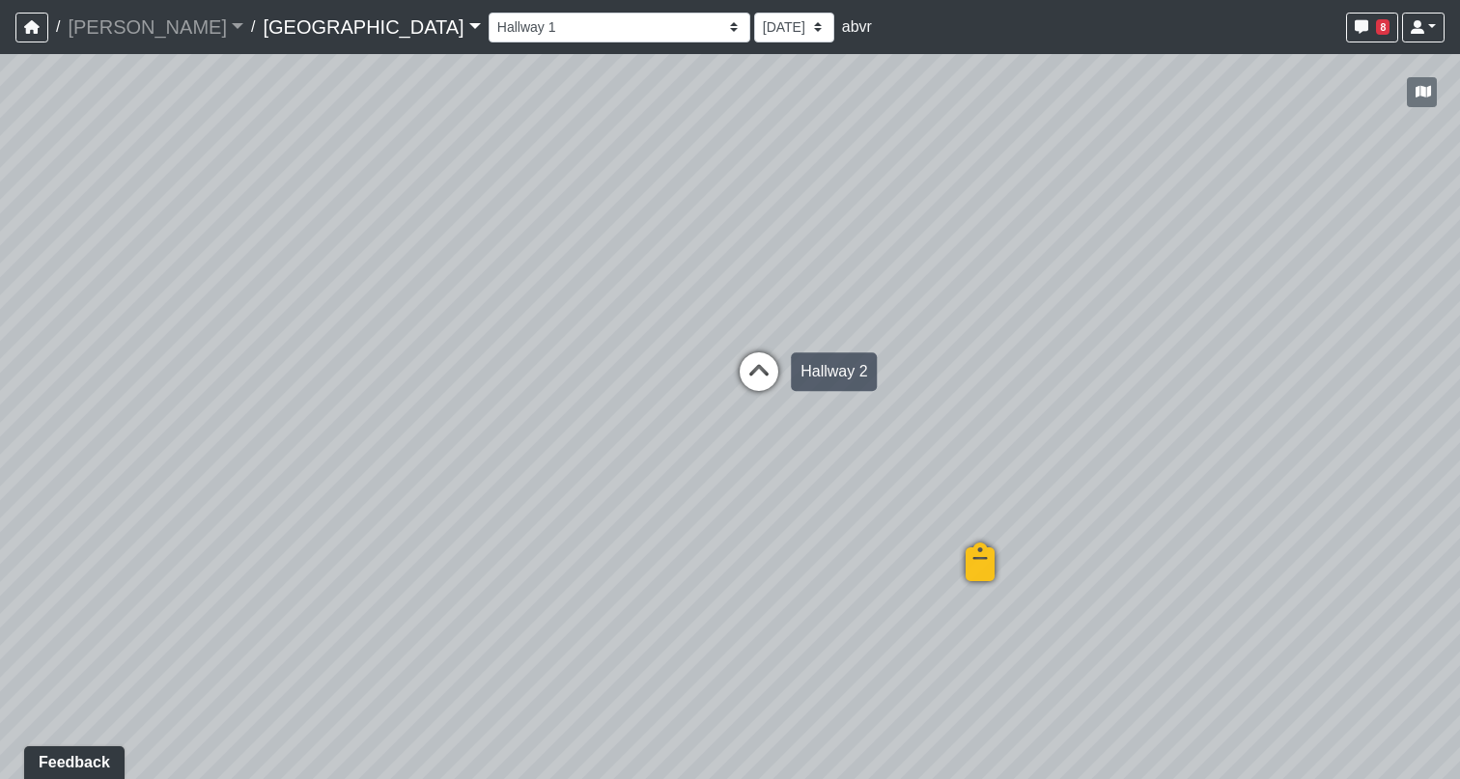
click at [751, 362] on icon at bounding box center [759, 381] width 58 height 58
click at [759, 361] on icon at bounding box center [759, 378] width 58 height 58
drag, startPoint x: 861, startPoint y: 363, endPoint x: 1000, endPoint y: 386, distance: 140.9
click at [1001, 388] on div "Loading... North Entry Loading... Hallway Loading... Storefront Loading... Fire…" at bounding box center [730, 416] width 1460 height 725
drag, startPoint x: 1000, startPoint y: 386, endPoint x: 781, endPoint y: 430, distance: 223.4
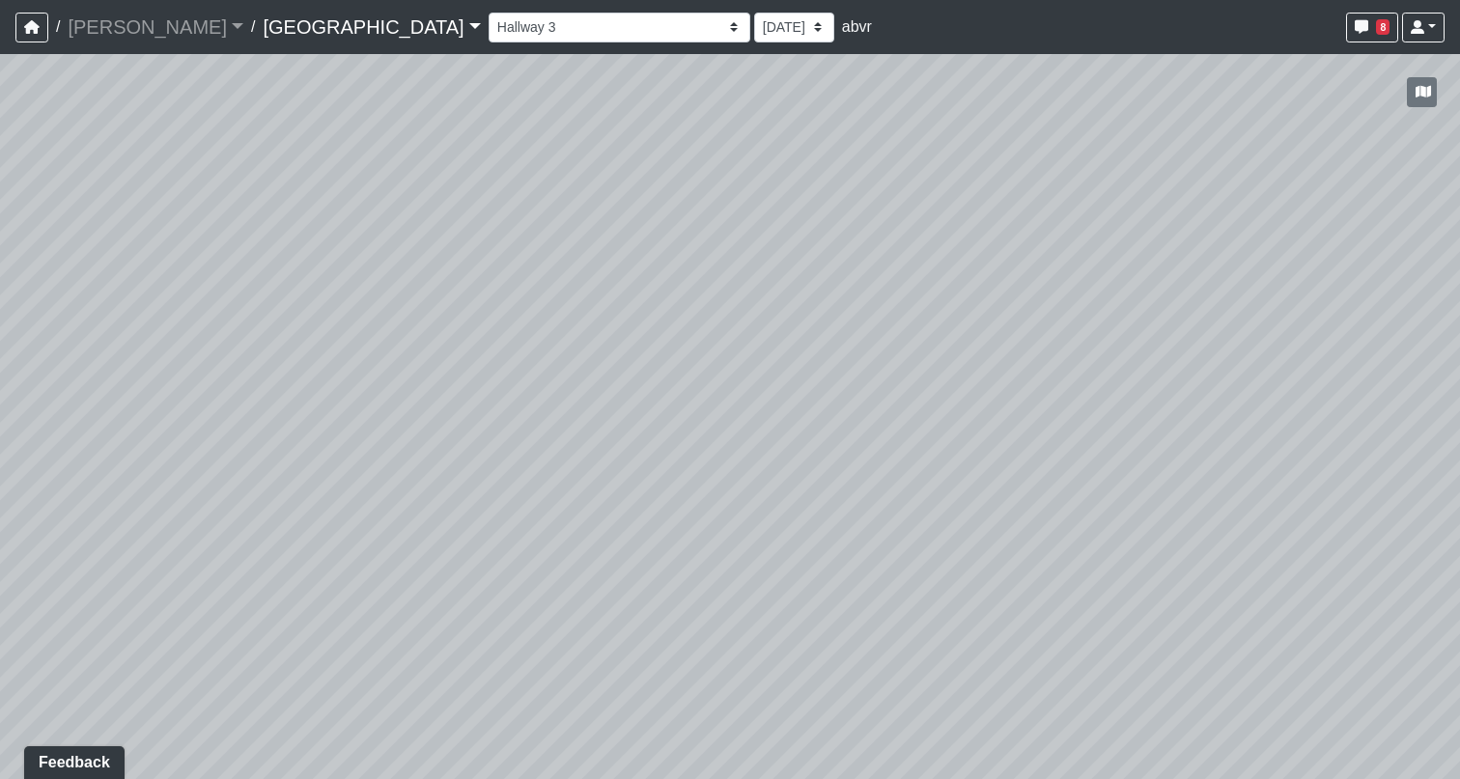
click at [784, 430] on div "Loading... North Entry Loading... Hallway Loading... Storefront Loading... Fire…" at bounding box center [730, 416] width 1460 height 725
drag, startPoint x: 769, startPoint y: 649, endPoint x: 769, endPoint y: 793, distance: 143.8
click at [769, 778] on html "/ [PERSON_NAME] Loading... / [GEOGRAPHIC_DATA] [GEOGRAPHIC_DATA] Loading... [GE…" at bounding box center [730, 389] width 1460 height 779
drag, startPoint x: 731, startPoint y: 581, endPoint x: 813, endPoint y: 432, distance: 170.7
click at [813, 432] on div "Loading... North Entry Loading... Hallway Loading... Storefront Loading... Fire…" at bounding box center [730, 416] width 1460 height 725
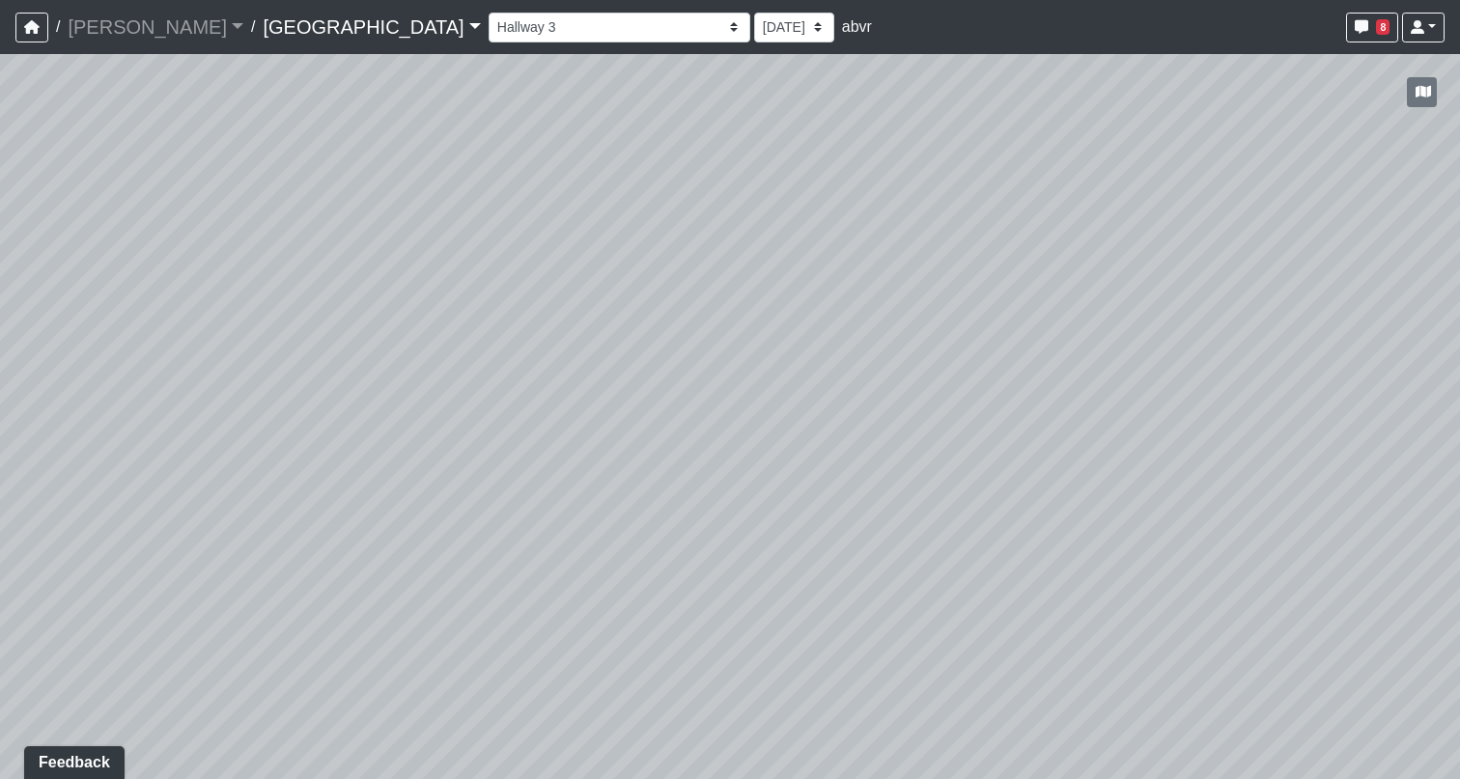
drag, startPoint x: 813, startPoint y: 432, endPoint x: 685, endPoint y: 294, distance: 187.2
click at [685, 294] on div "Loading... North Entry Loading... Hallway Loading... Storefront Loading... Fire…" at bounding box center [730, 416] width 1460 height 725
click at [488, 20] on select "Fire Place Fire Place Corner [GEOGRAPHIC_DATA] Mail Box 1 Mail Box 2 North Entr…" at bounding box center [619, 28] width 262 height 30
click at [488, 13] on select "Fire Place Fire Place Corner [GEOGRAPHIC_DATA] Mail Box 1 Mail Box 2 North Entr…" at bounding box center [619, 28] width 262 height 30
drag, startPoint x: 927, startPoint y: 496, endPoint x: 819, endPoint y: 611, distance: 157.8
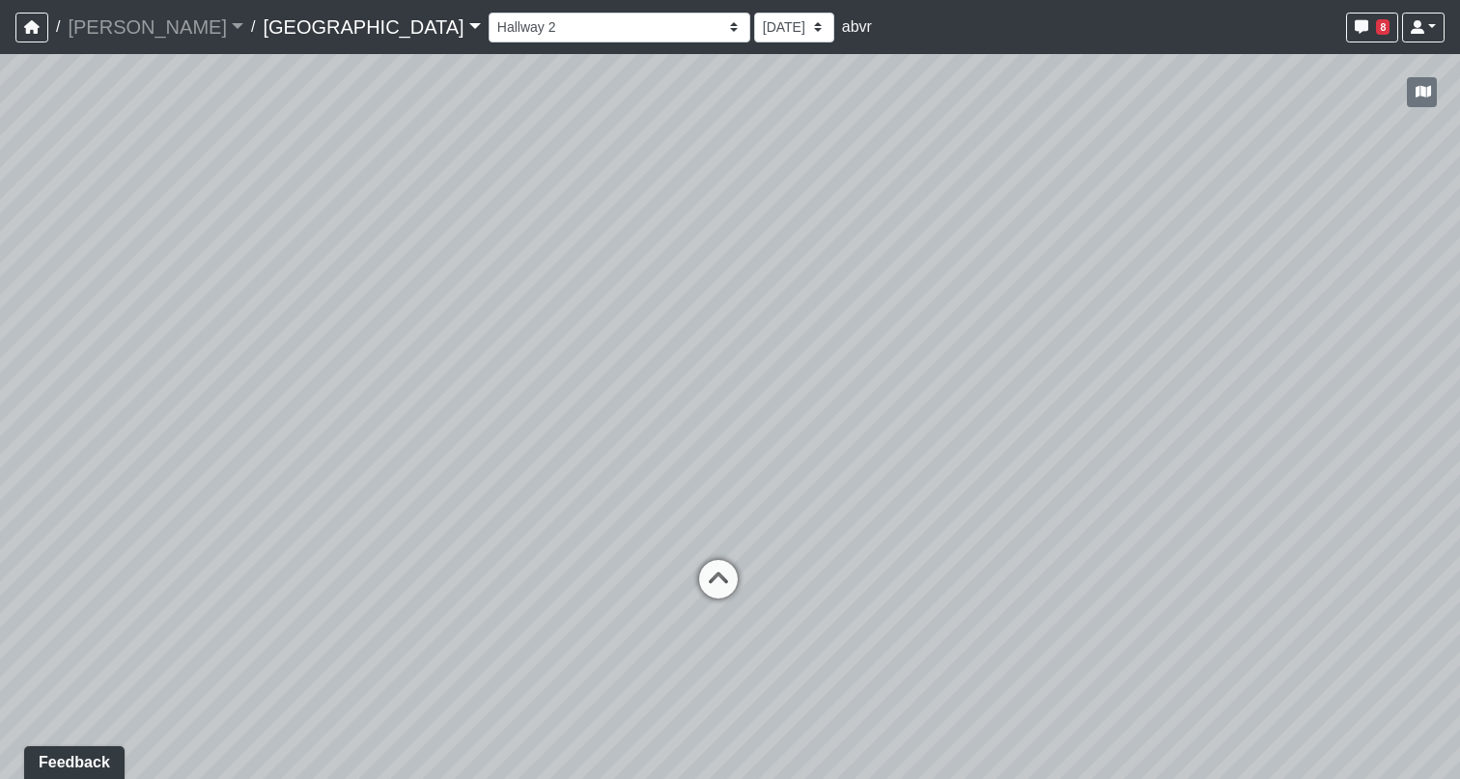
click at [821, 613] on div "Loading... North Entry Loading... Hallway Loading... Storefront Loading... Fire…" at bounding box center [730, 416] width 1460 height 725
drag, startPoint x: 772, startPoint y: 392, endPoint x: 703, endPoint y: 319, distance: 101.1
click at [703, 319] on div "Loading... North Entry Loading... Hallway Loading... Storefront Loading... Fire…" at bounding box center [730, 416] width 1460 height 725
drag, startPoint x: 703, startPoint y: 319, endPoint x: 738, endPoint y: 214, distance: 109.9
click at [738, 214] on div "Loading... North Entry Loading... Hallway Loading... Storefront Loading... Fire…" at bounding box center [730, 416] width 1460 height 725
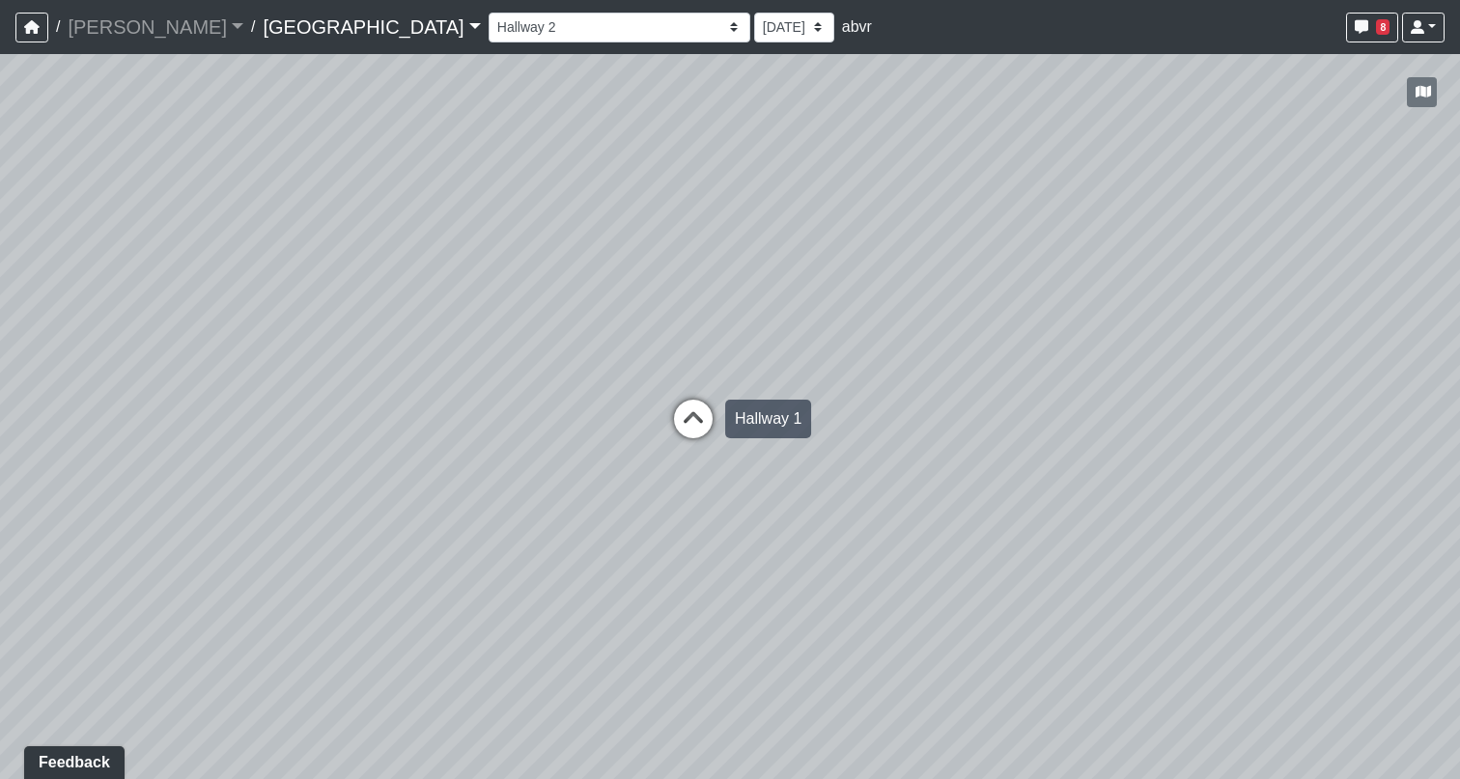
click at [692, 425] on icon at bounding box center [693, 429] width 58 height 58
drag, startPoint x: 718, startPoint y: 469, endPoint x: 918, endPoint y: 378, distance: 219.5
click at [919, 378] on div "Loading... North Entry Loading... Hallway Loading... Storefront Loading... Fire…" at bounding box center [730, 416] width 1460 height 725
click at [488, 39] on select "Fire Place Fire Place Corner [GEOGRAPHIC_DATA] Mail Box 1 Mail Box 2 North Entr…" at bounding box center [619, 28] width 262 height 30
click at [488, 13] on select "Fire Place Fire Place Corner [GEOGRAPHIC_DATA] Mail Box 1 Mail Box 2 North Entr…" at bounding box center [619, 28] width 262 height 30
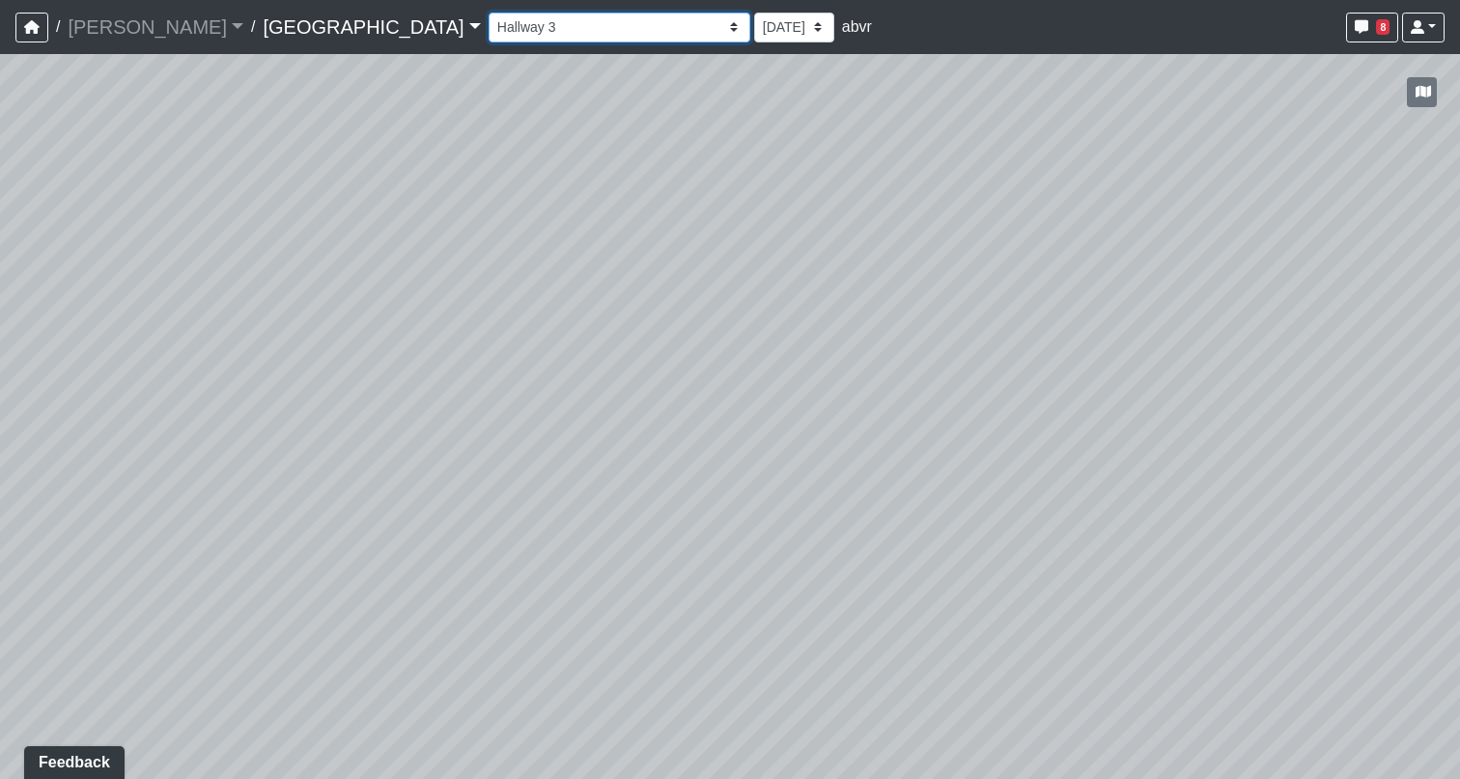
select select "2h9UyHCgj6NfUhbcjvFXHP"
drag, startPoint x: 627, startPoint y: 596, endPoint x: 511, endPoint y: 559, distance: 122.4
click at [513, 560] on div "Loading... North Entry Loading... Hallway Loading... Storefront Loading... Fire…" at bounding box center [730, 416] width 1460 height 725
drag, startPoint x: 822, startPoint y: 443, endPoint x: 703, endPoint y: 93, distance: 370.0
click at [703, 93] on div "Loading... North Entry Loading... Hallway Loading... Storefront Loading... Fire…" at bounding box center [730, 416] width 1460 height 725
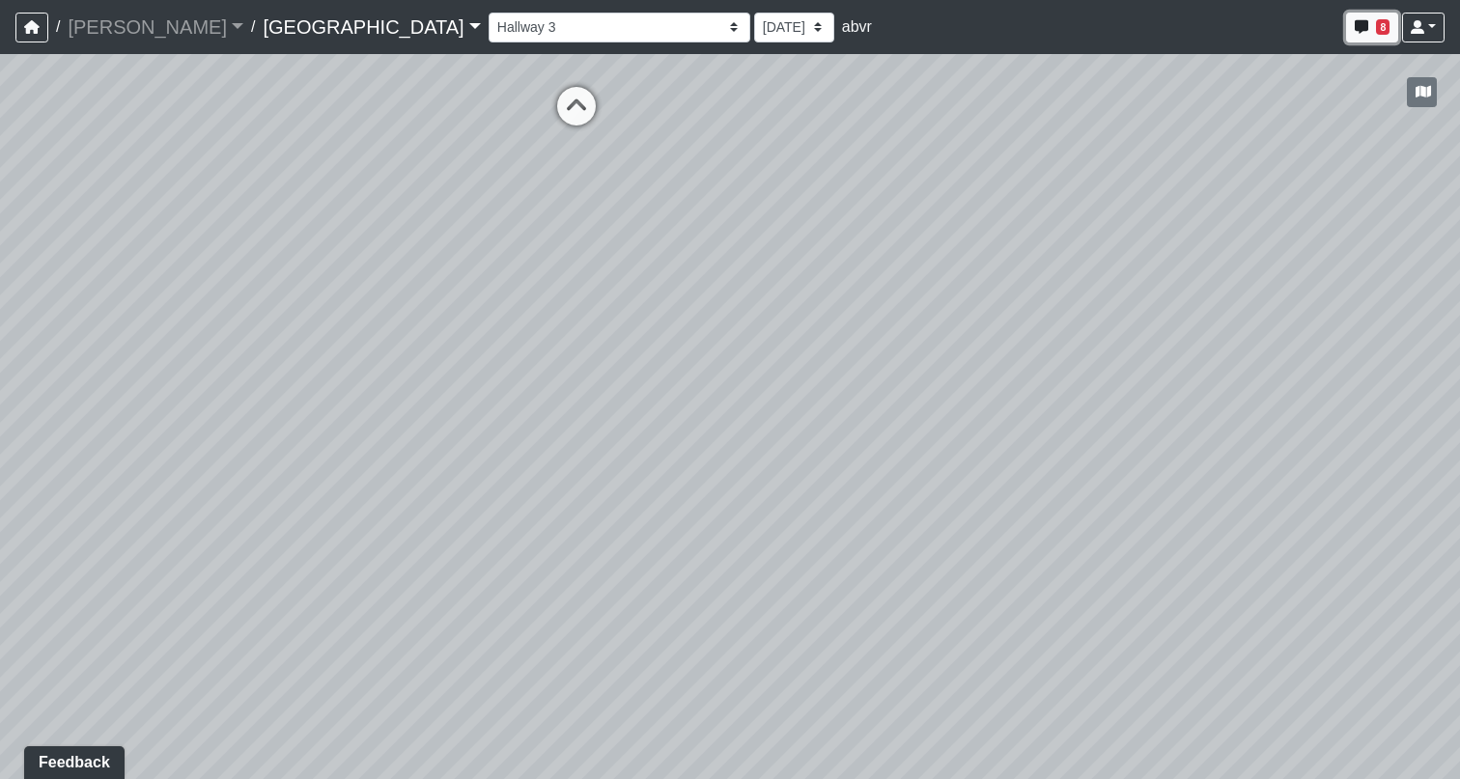
click at [1371, 22] on button "8" at bounding box center [1372, 28] width 52 height 30
